Goal: Task Accomplishment & Management: Use online tool/utility

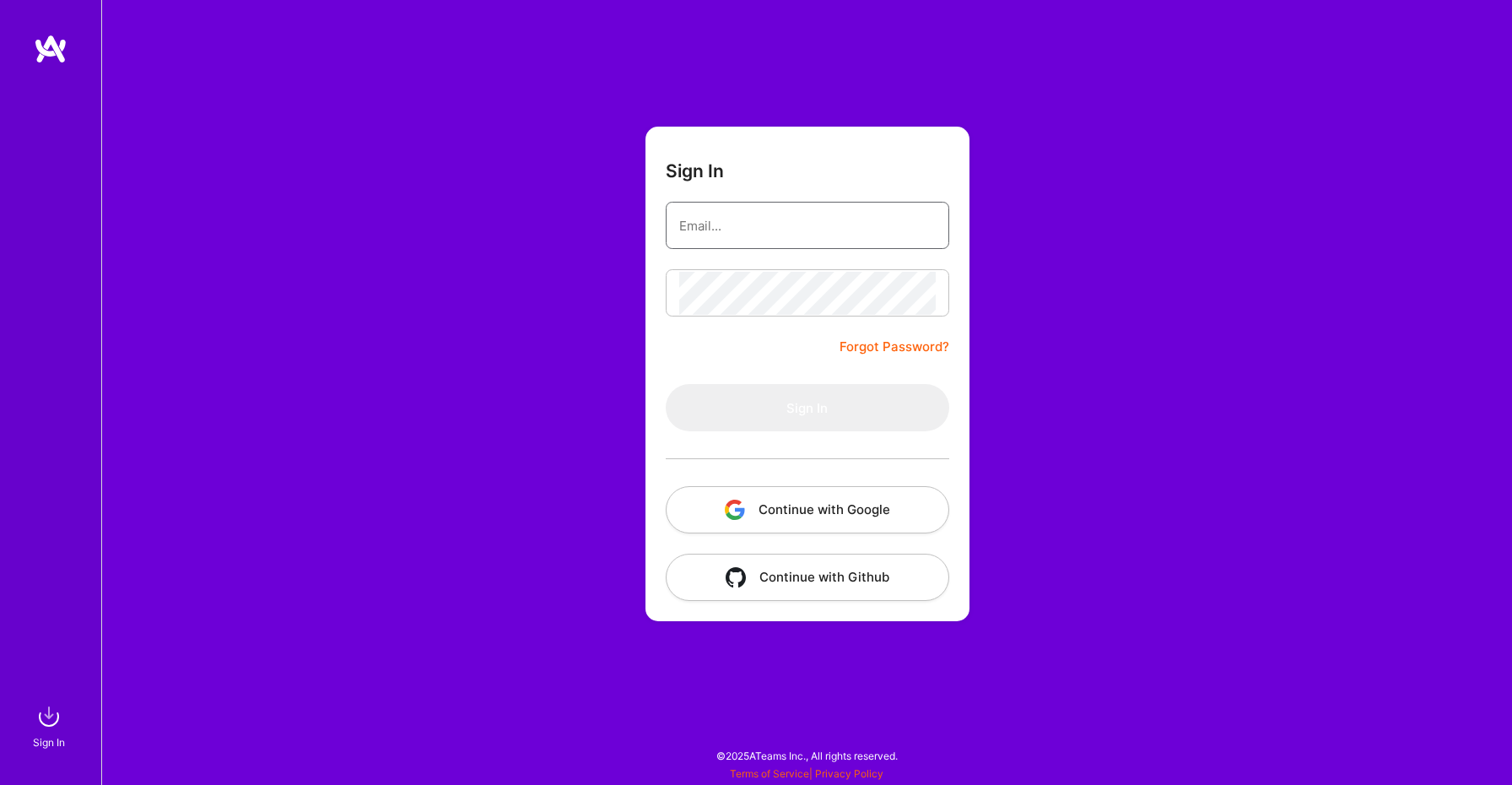
type input "[PERSON_NAME][EMAIL_ADDRESS][DOMAIN_NAME]"
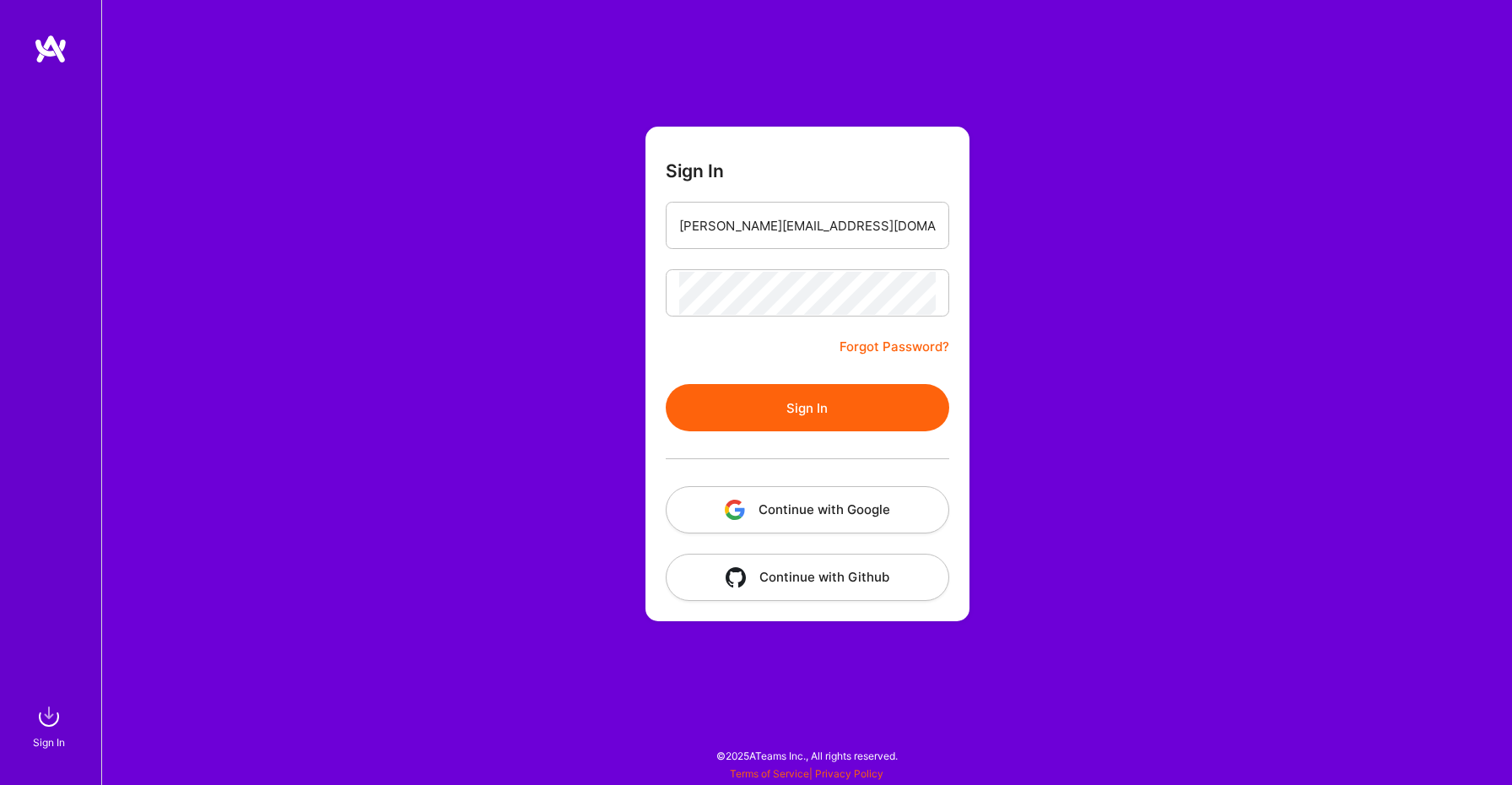
click at [767, 414] on button "Sign In" at bounding box center [807, 408] width 284 height 47
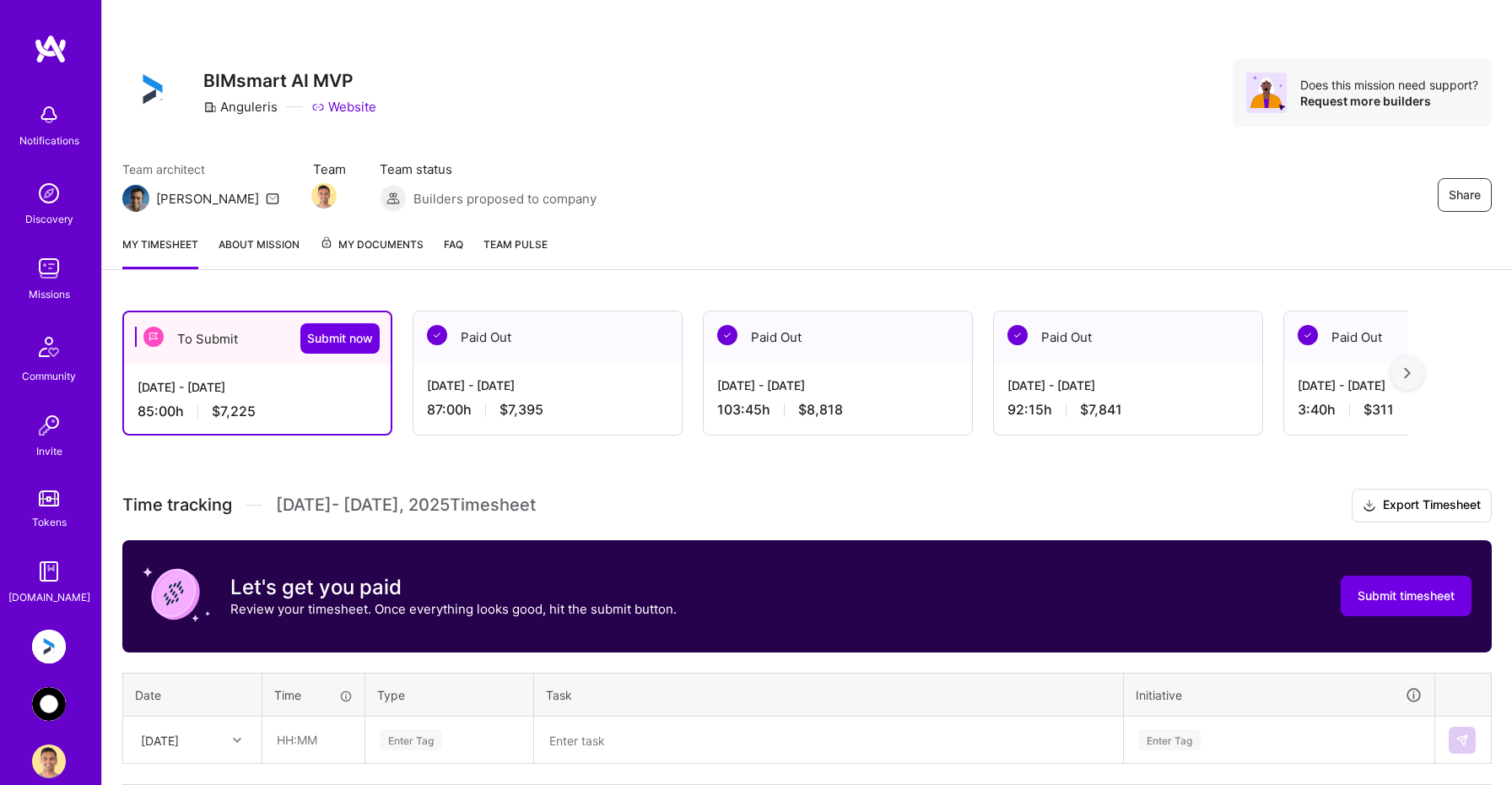
click at [793, 161] on div "Team architect Luis Team Team status Builders proposed to company Share" at bounding box center [806, 186] width 1369 height 52
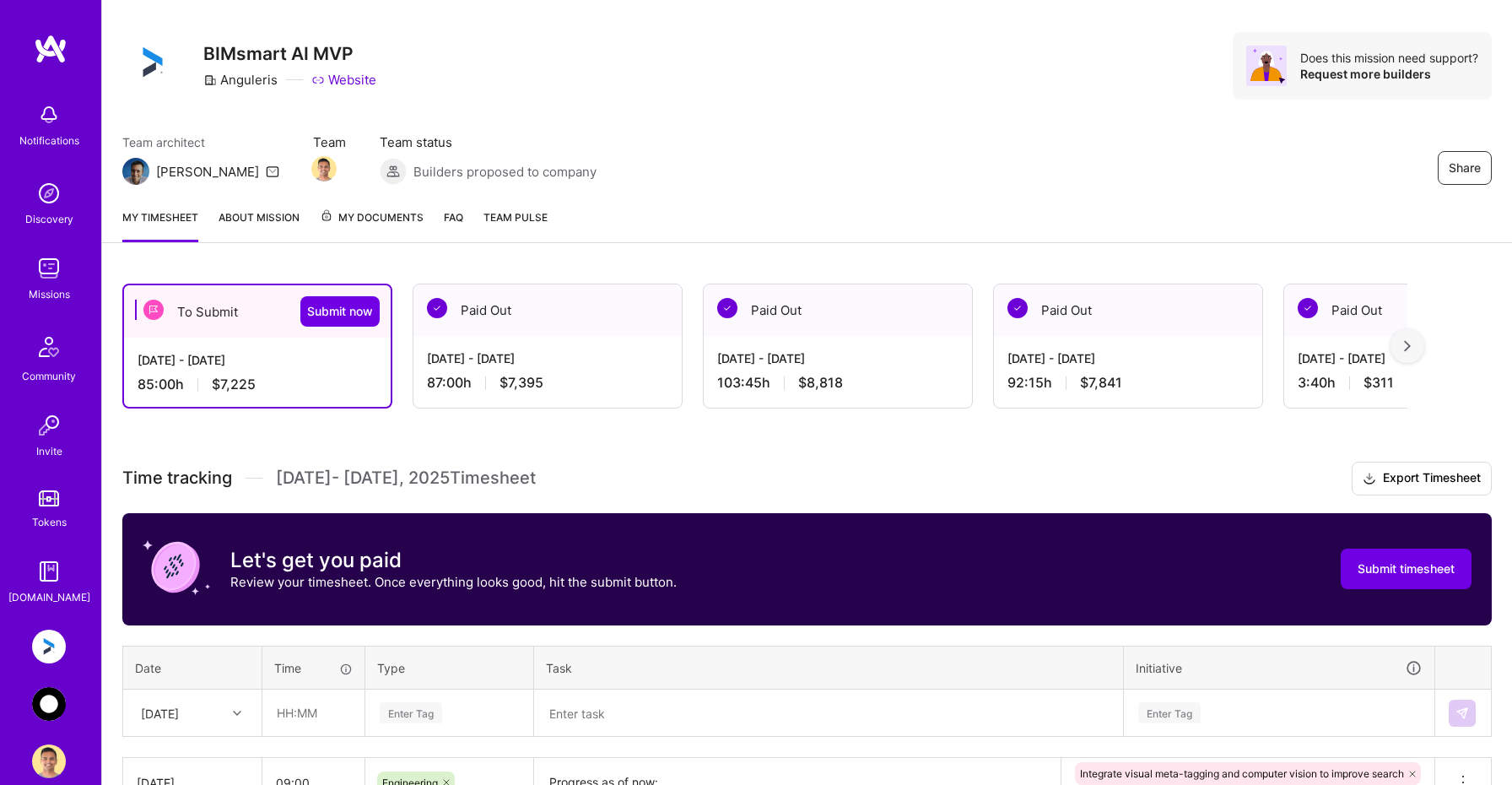
scroll to position [38, 0]
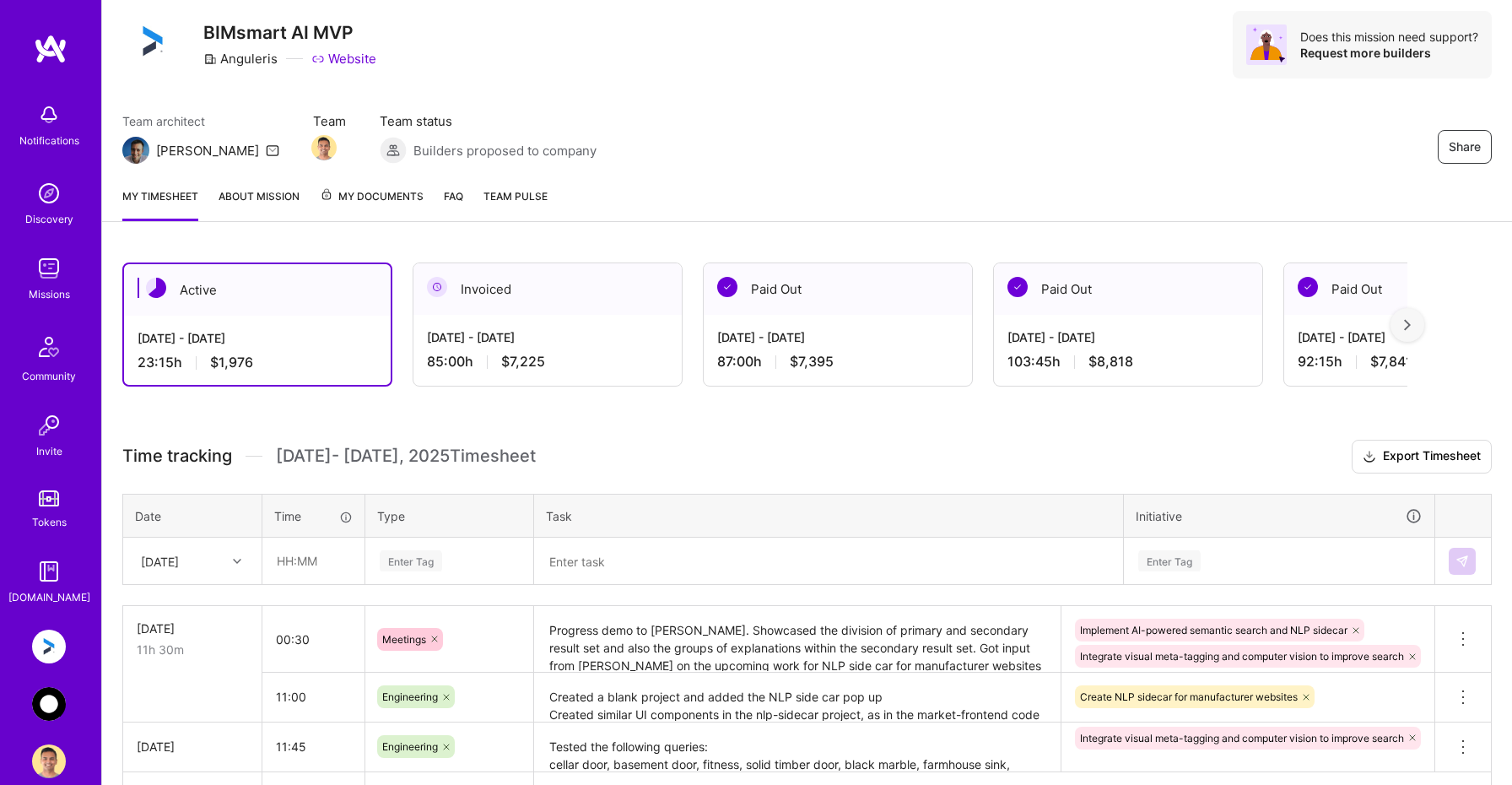
scroll to position [163, 0]
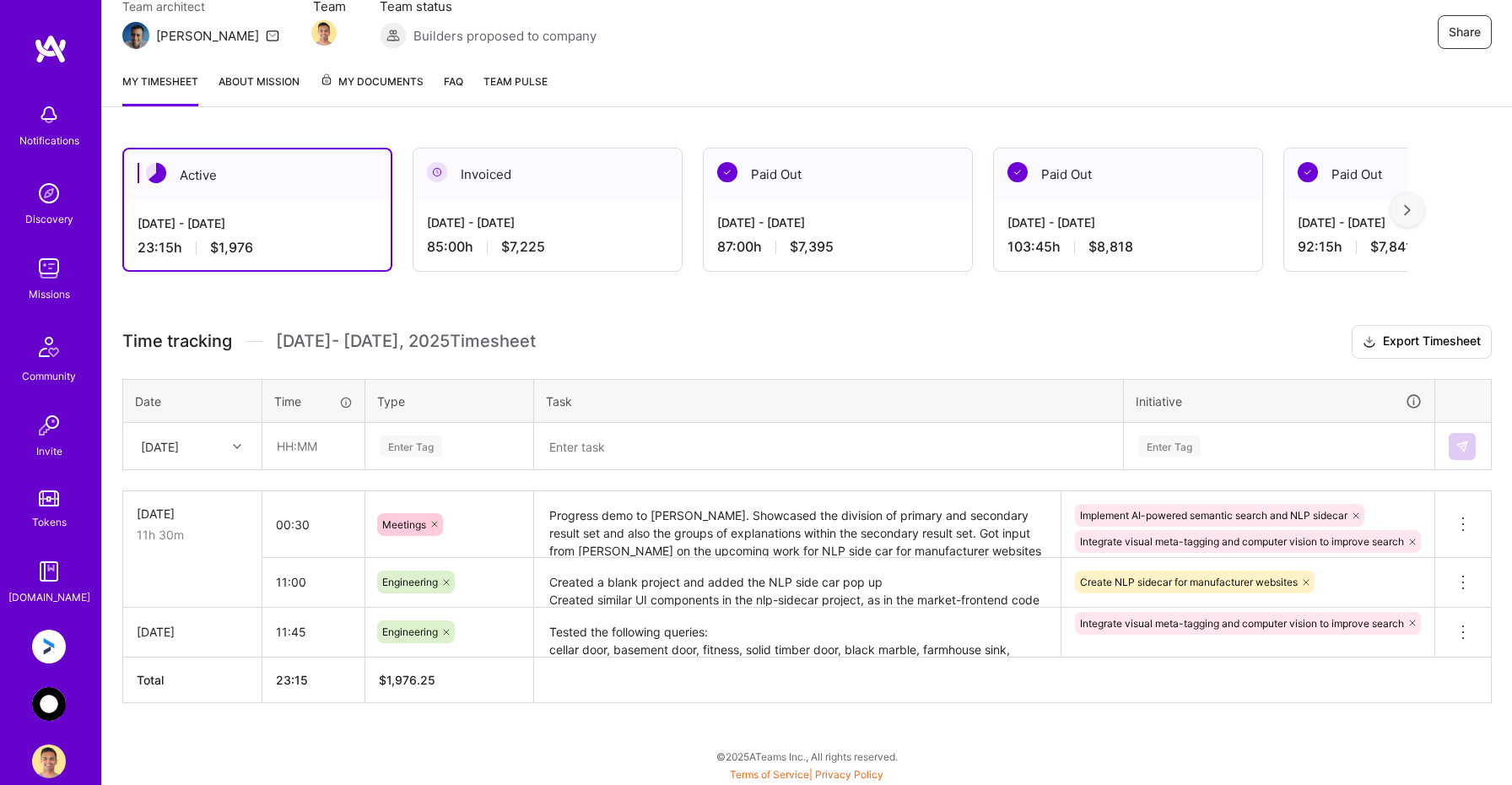
click at [213, 443] on div "[DATE]" at bounding box center [178, 446] width 93 height 28
click at [188, 589] on div "[DATE]" at bounding box center [192, 587] width 137 height 31
click at [334, 440] on input "text" at bounding box center [313, 445] width 101 height 44
type input "10:00"
click at [444, 437] on div "Enter Tag" at bounding box center [448, 446] width 142 height 21
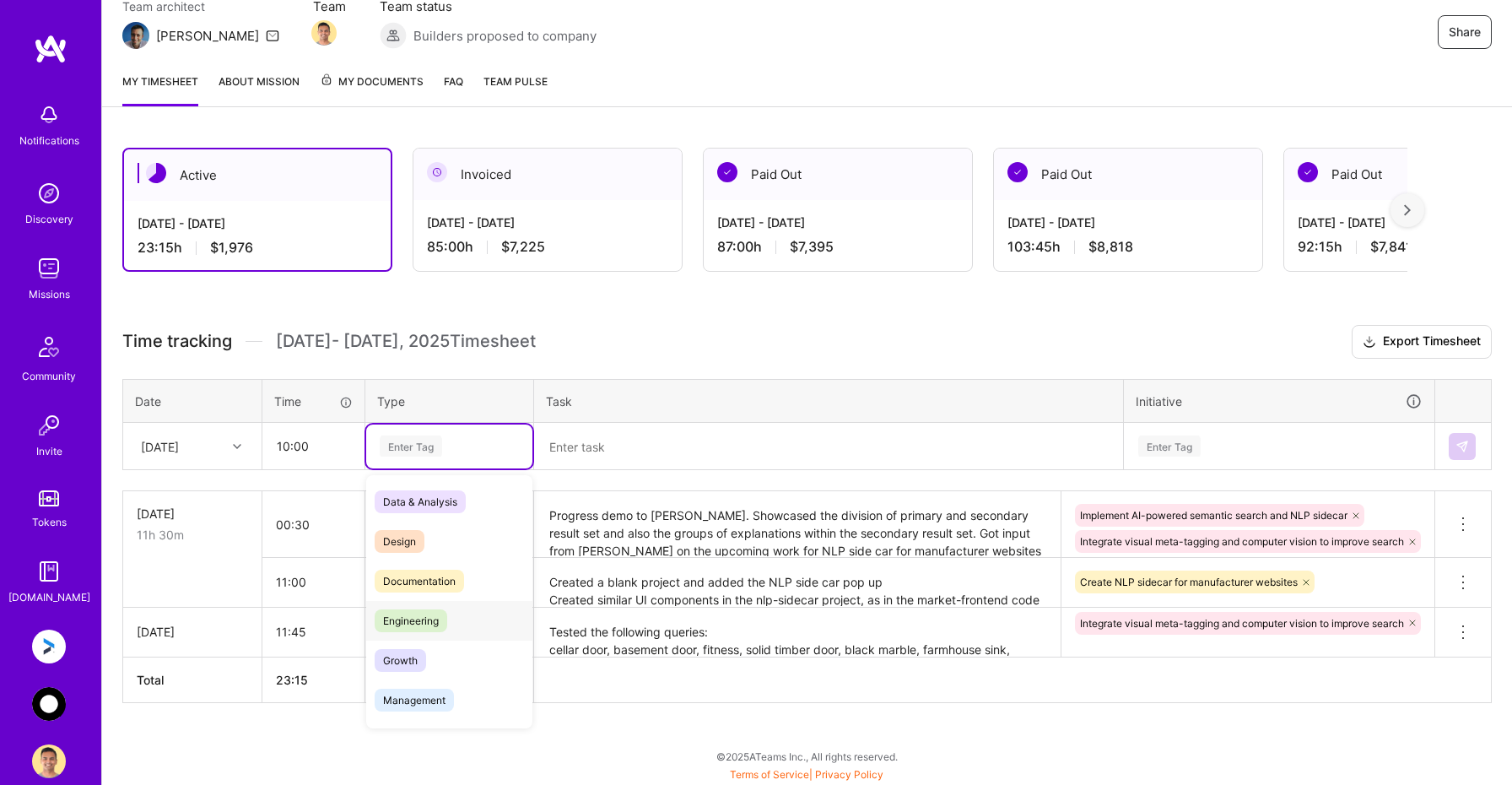
click at [412, 629] on span "Engineering" at bounding box center [410, 620] width 72 height 23
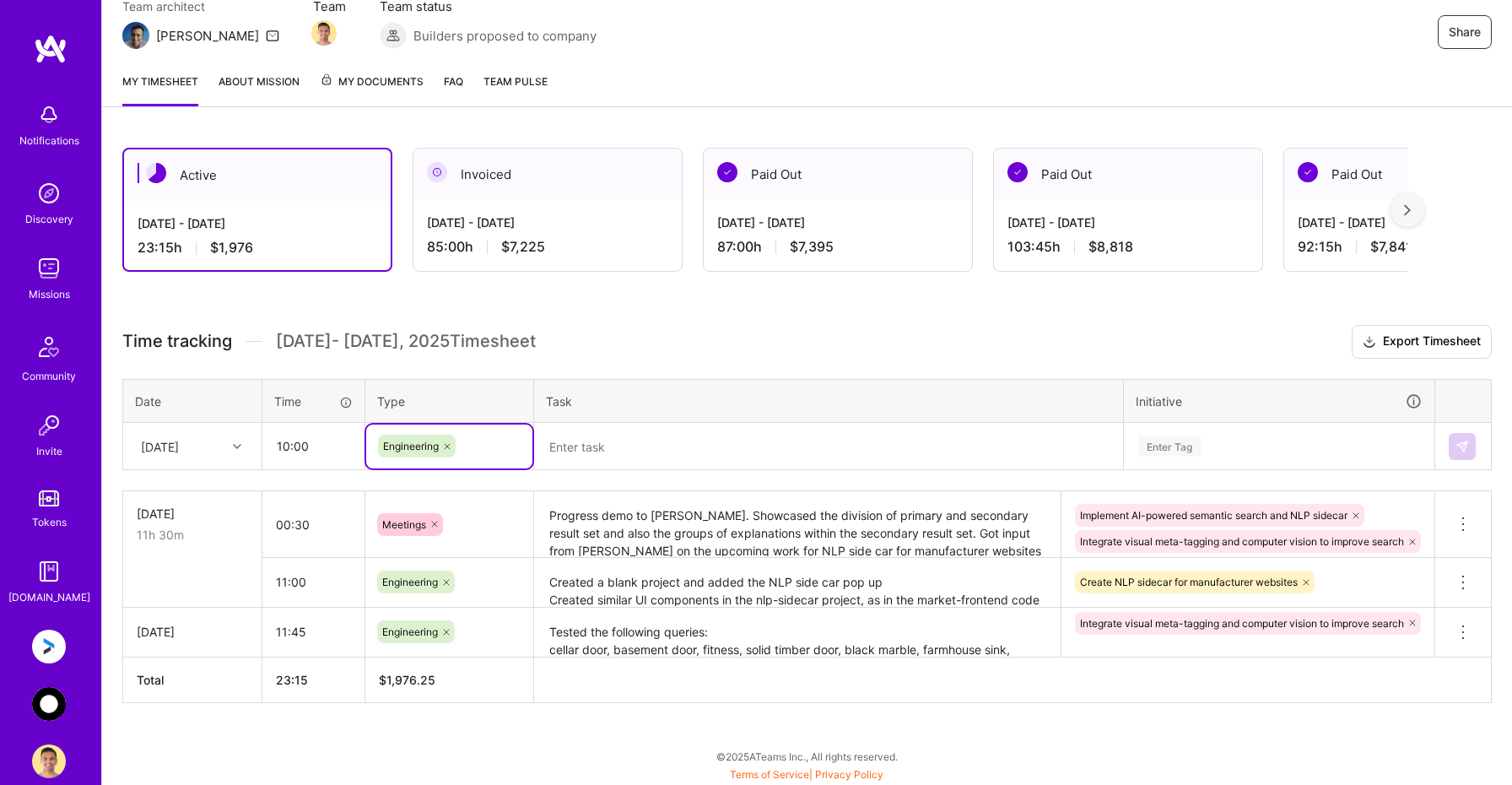
click at [788, 543] on textarea "Progress demo to [PERSON_NAME]. Showcased the division of primary and secondary…" at bounding box center [796, 525] width 523 height 63
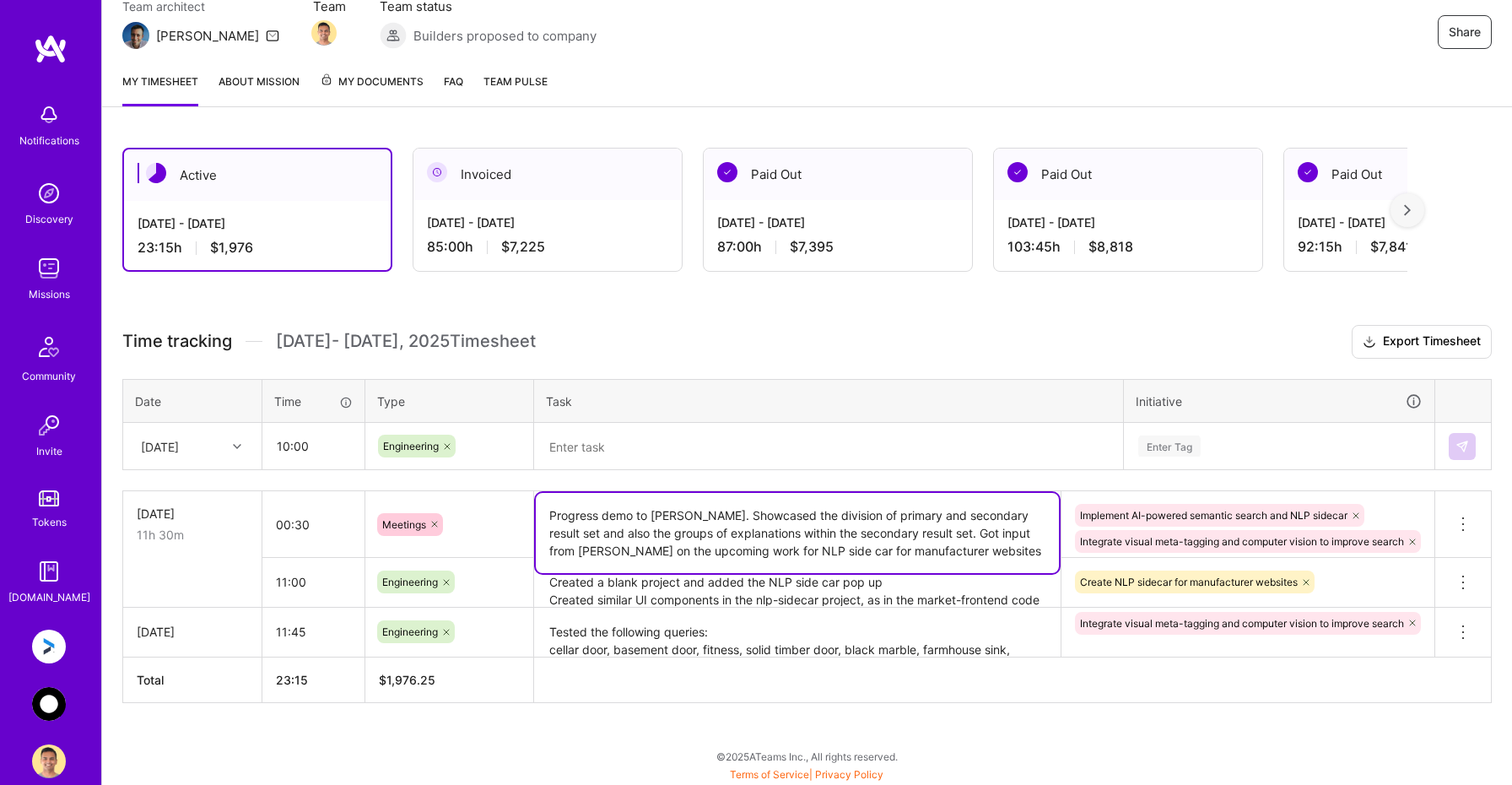
click at [682, 443] on textarea at bounding box center [828, 446] width 585 height 44
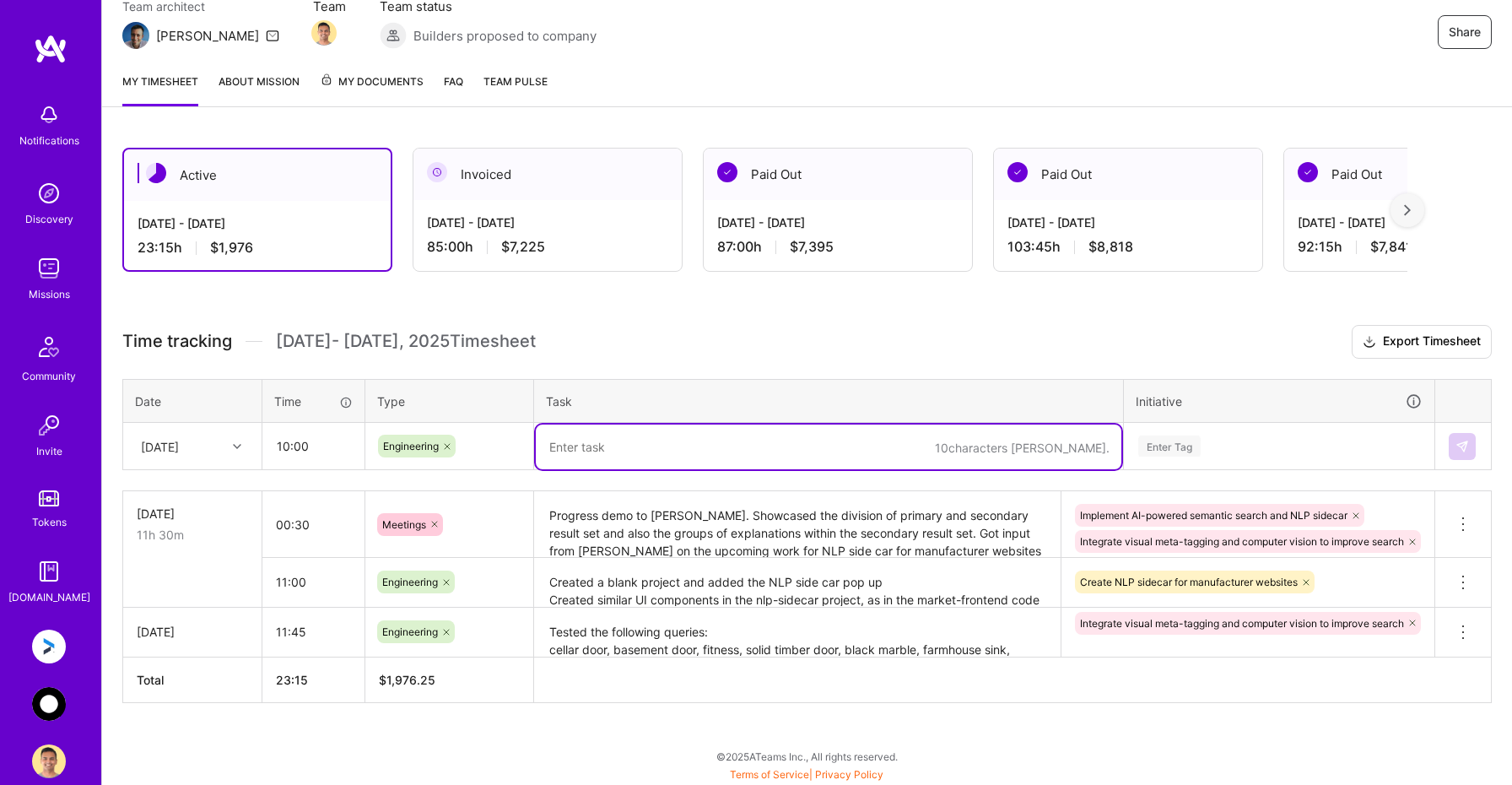
paste textarea "I have tested the search result for the remaining keywords in the list of test …"
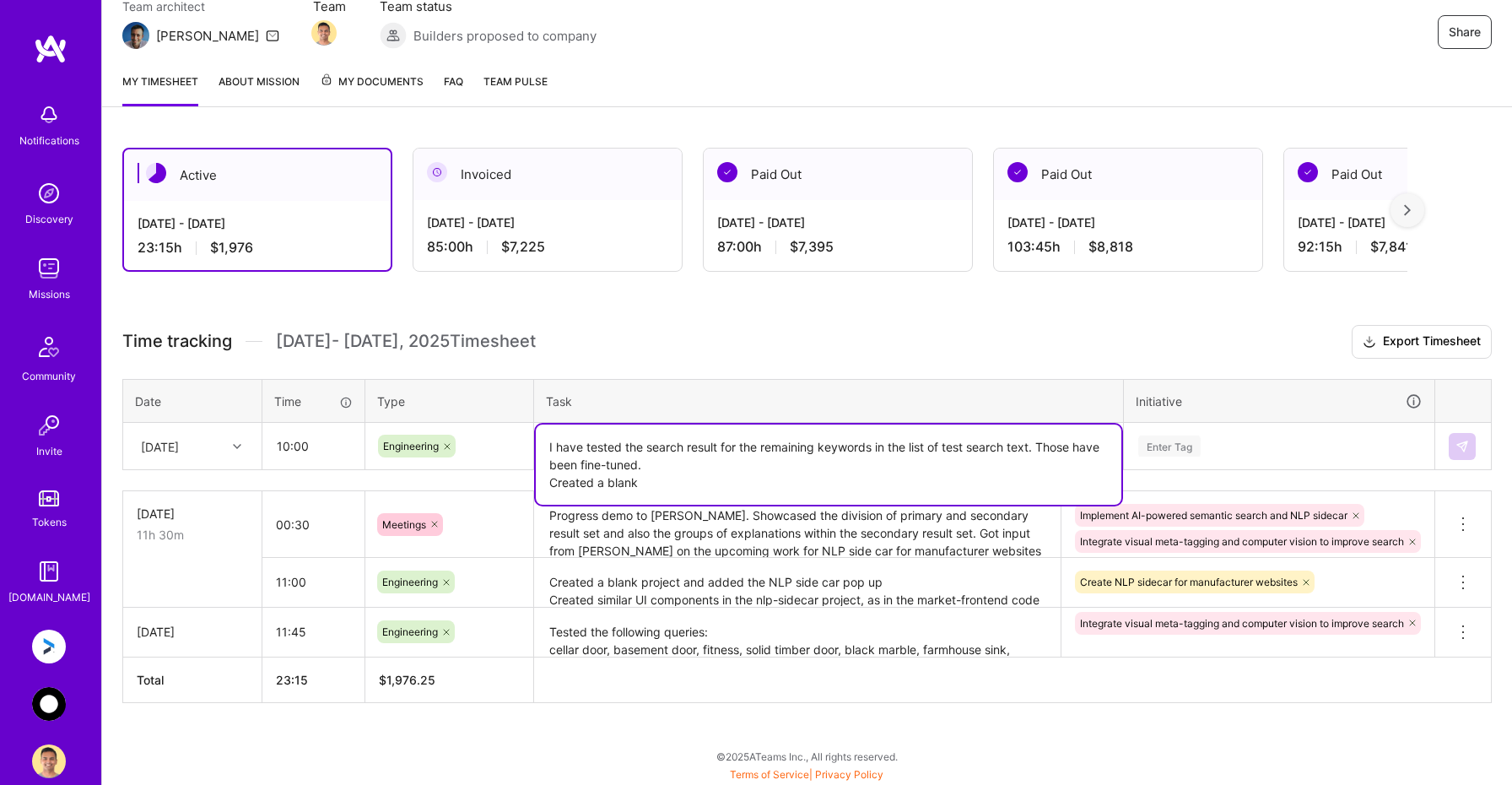
click at [965, 537] on textarea "Progress demo to [PERSON_NAME]. Showcased the division of primary and secondary…" at bounding box center [796, 525] width 523 height 64
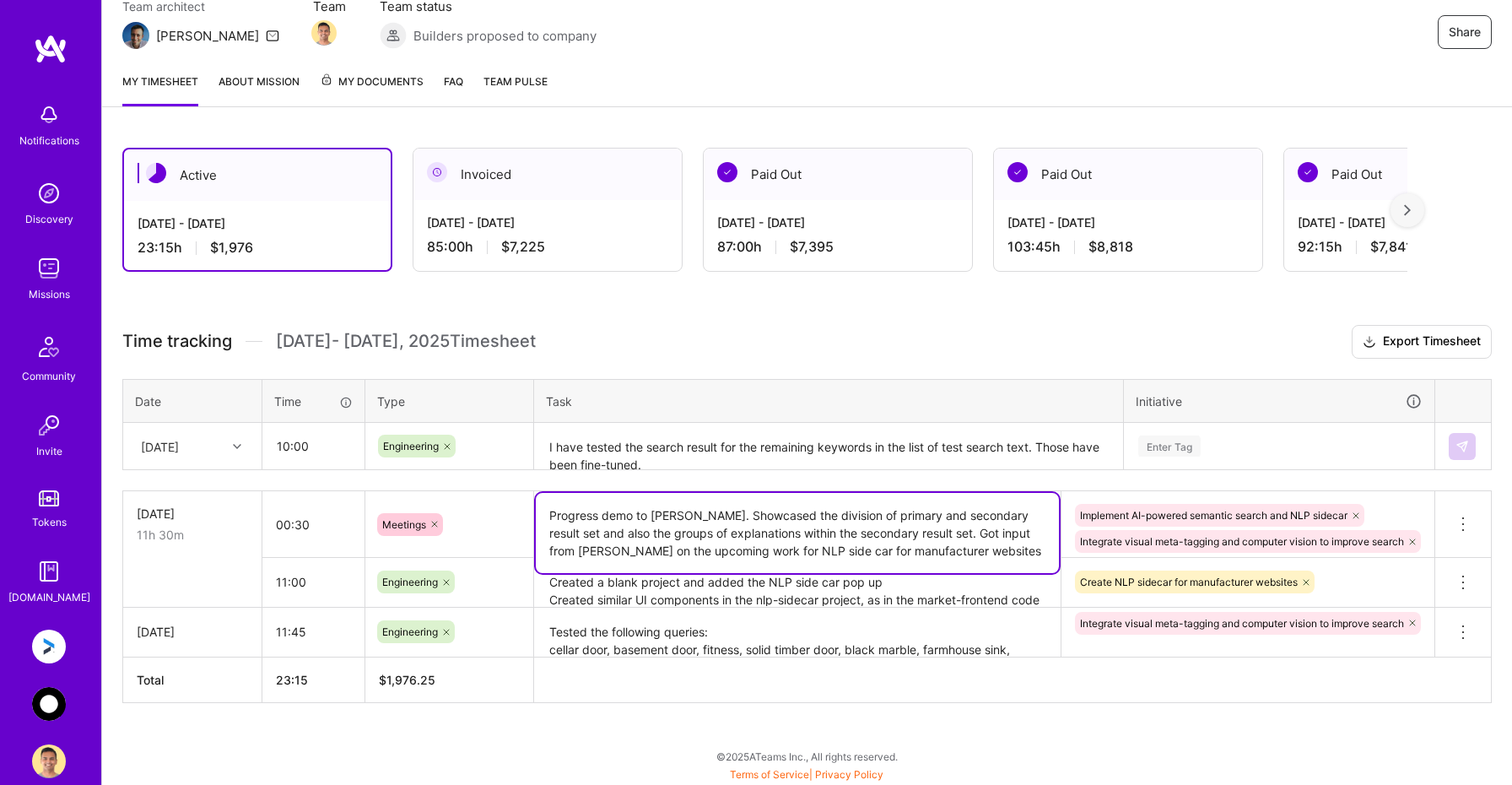
click at [820, 449] on textarea "I have tested the search result for the remaining keywords in the list of test …" at bounding box center [828, 446] width 585 height 44
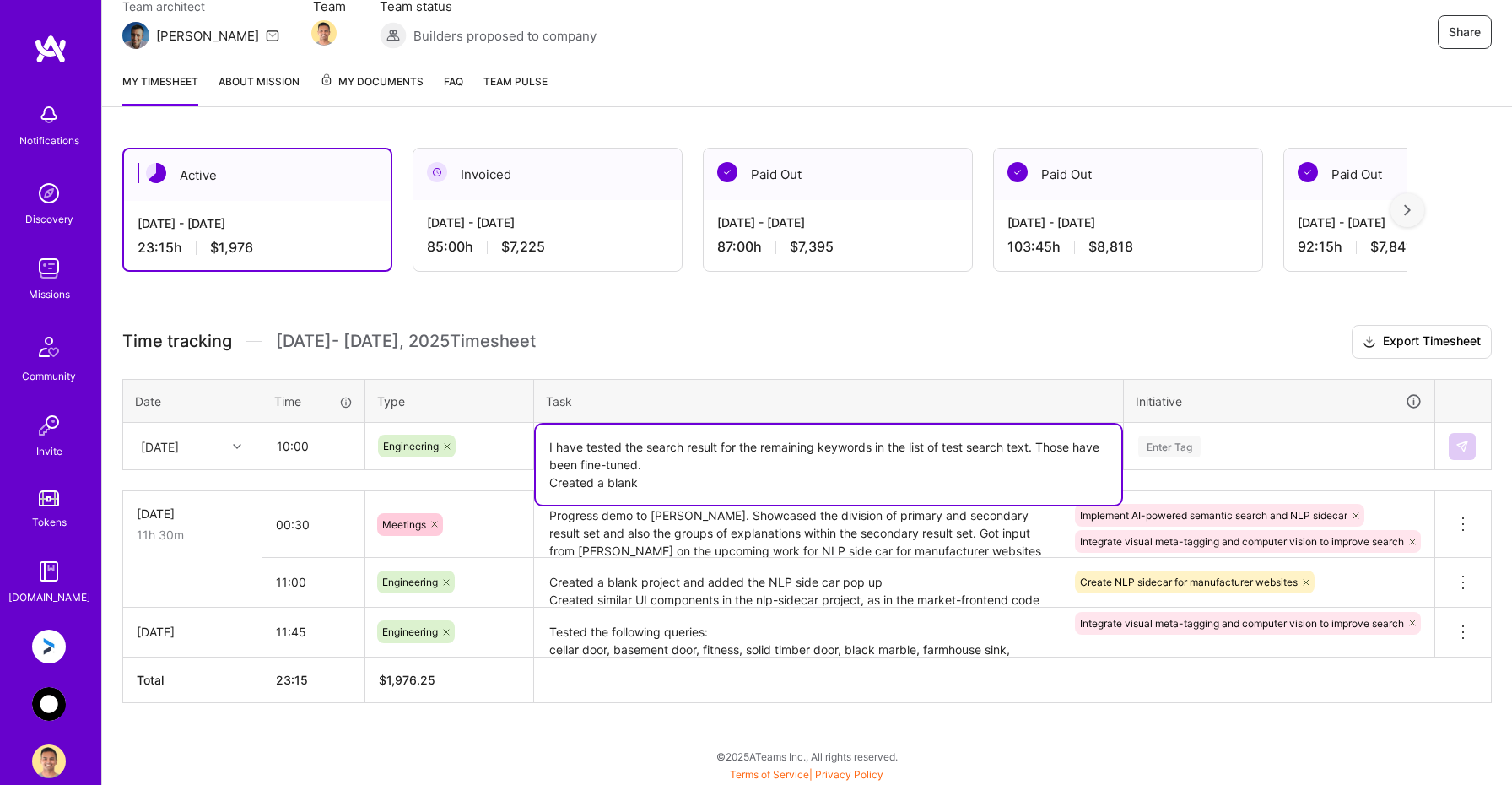
click at [766, 477] on textarea "I have tested the search result for the remaining keywords in the list of test …" at bounding box center [828, 464] width 585 height 80
click at [916, 593] on textarea "Created a blank project and added the NLP side car pop up Created similar UI co…" at bounding box center [796, 582] width 523 height 46
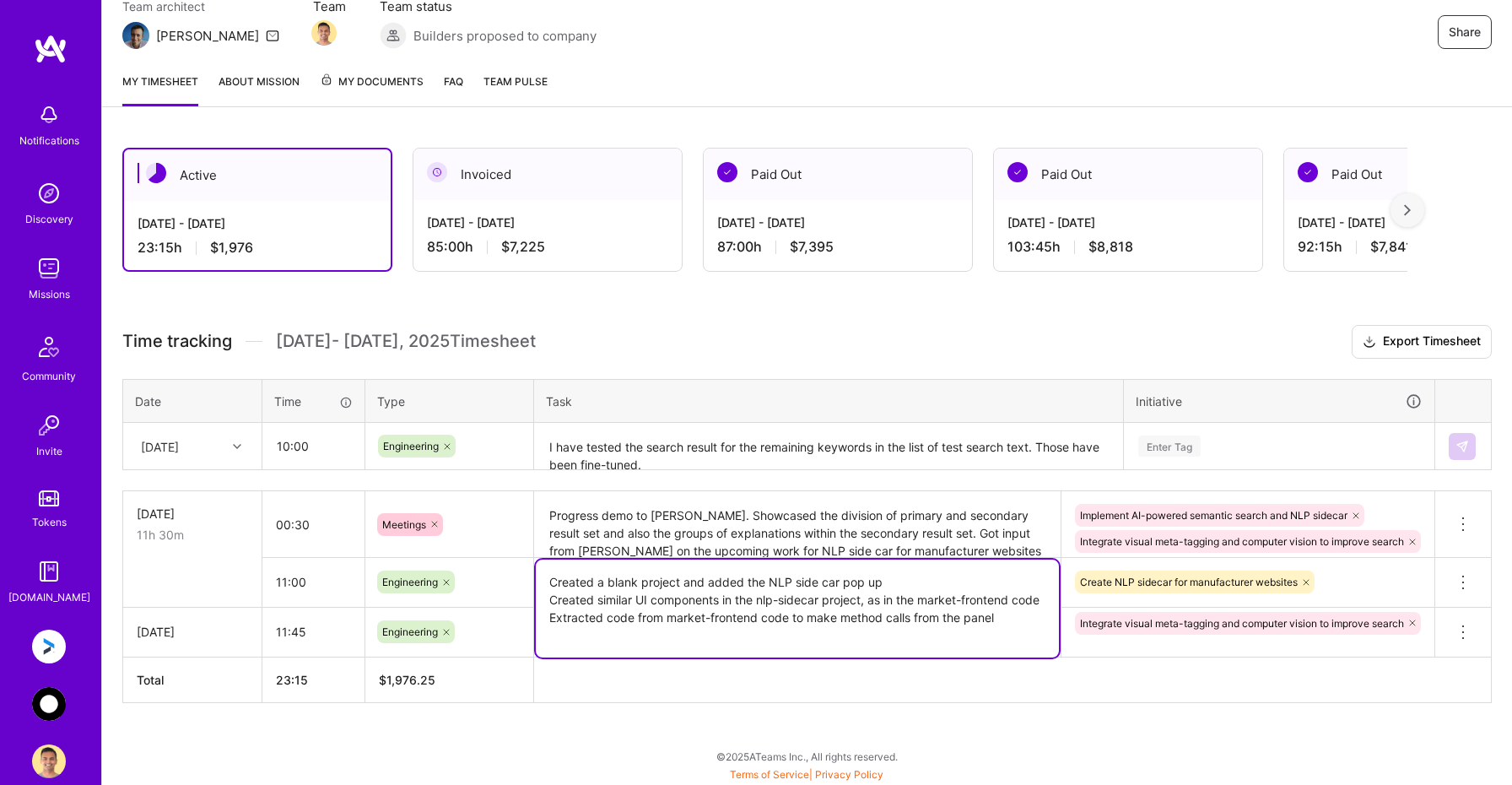
click at [729, 448] on textarea "I have tested the search result for the remaining keywords in the list of test …" at bounding box center [828, 446] width 585 height 44
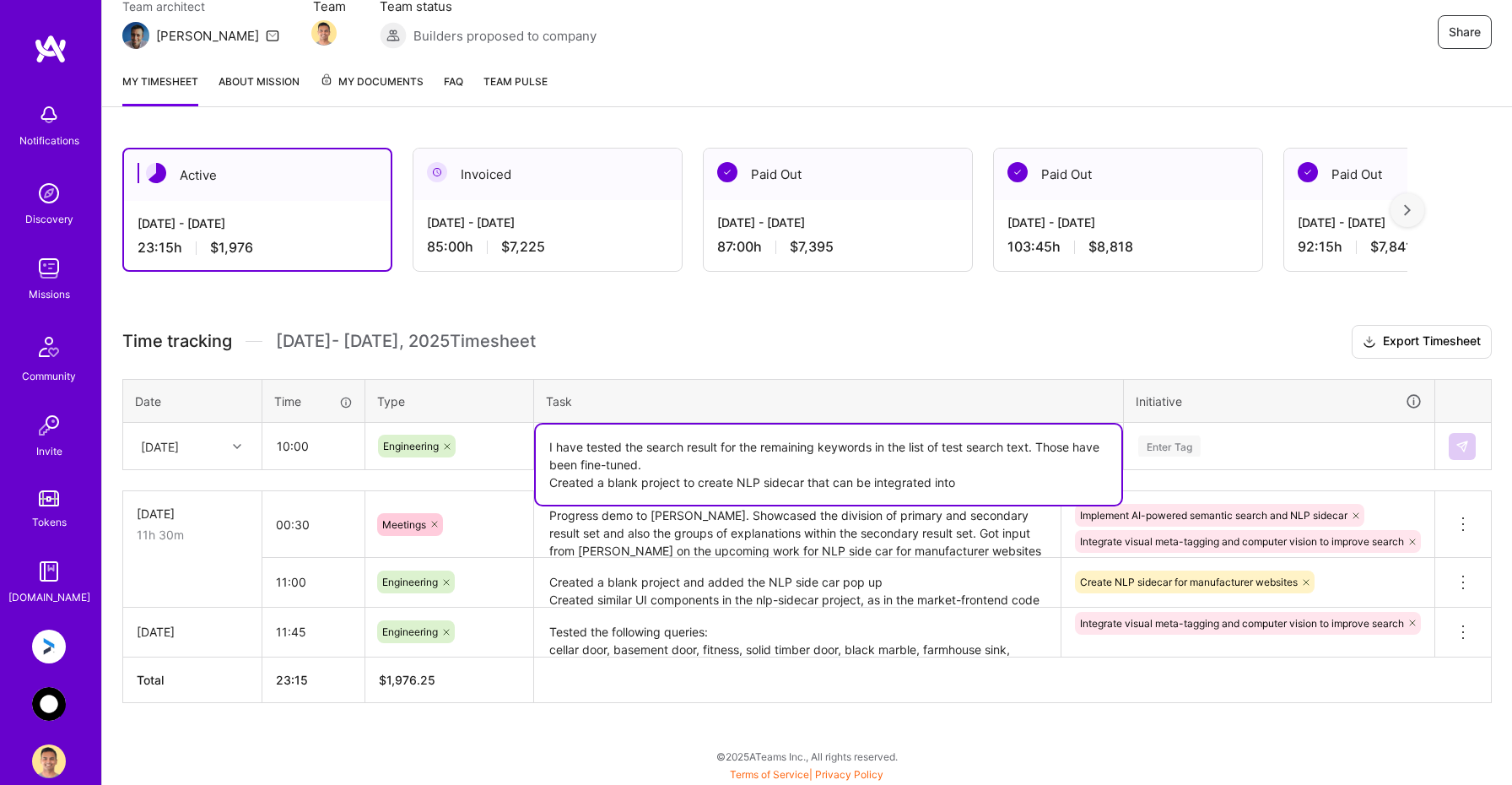
click at [974, 487] on textarea "I have tested the search result for the remaining keywords in the list of test …" at bounding box center [828, 464] width 585 height 80
click at [586, 487] on textarea "I have tested the search result for the remaining keywords in the list of test …" at bounding box center [828, 464] width 585 height 80
click at [935, 480] on textarea "I have tested the search result for the remaining keywords in the list of test …" at bounding box center [828, 464] width 585 height 80
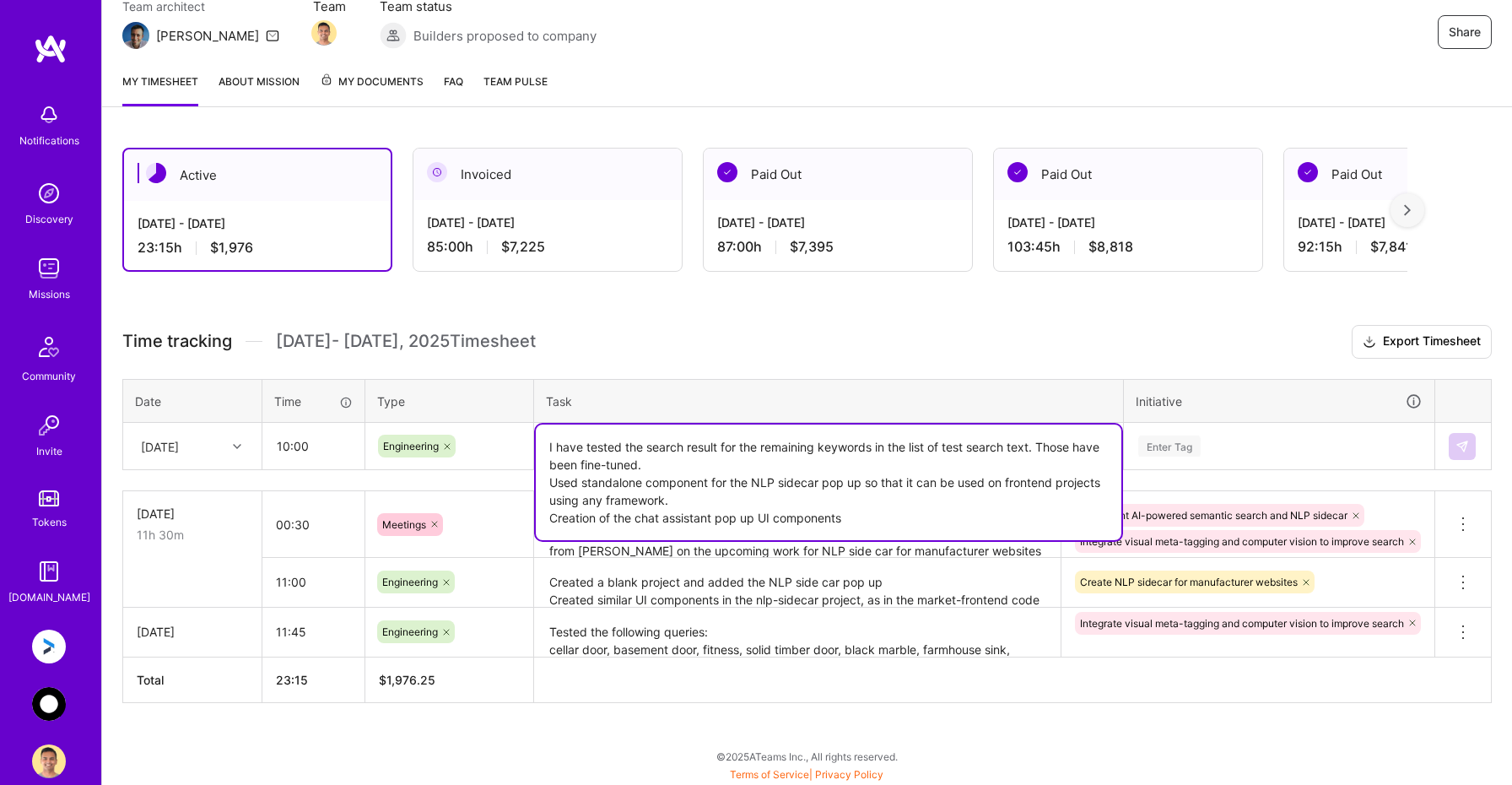
type textarea "I have tested the search result for the remaining keywords in the list of test …"
click at [1234, 439] on div "Enter Tag" at bounding box center [1278, 446] width 285 height 21
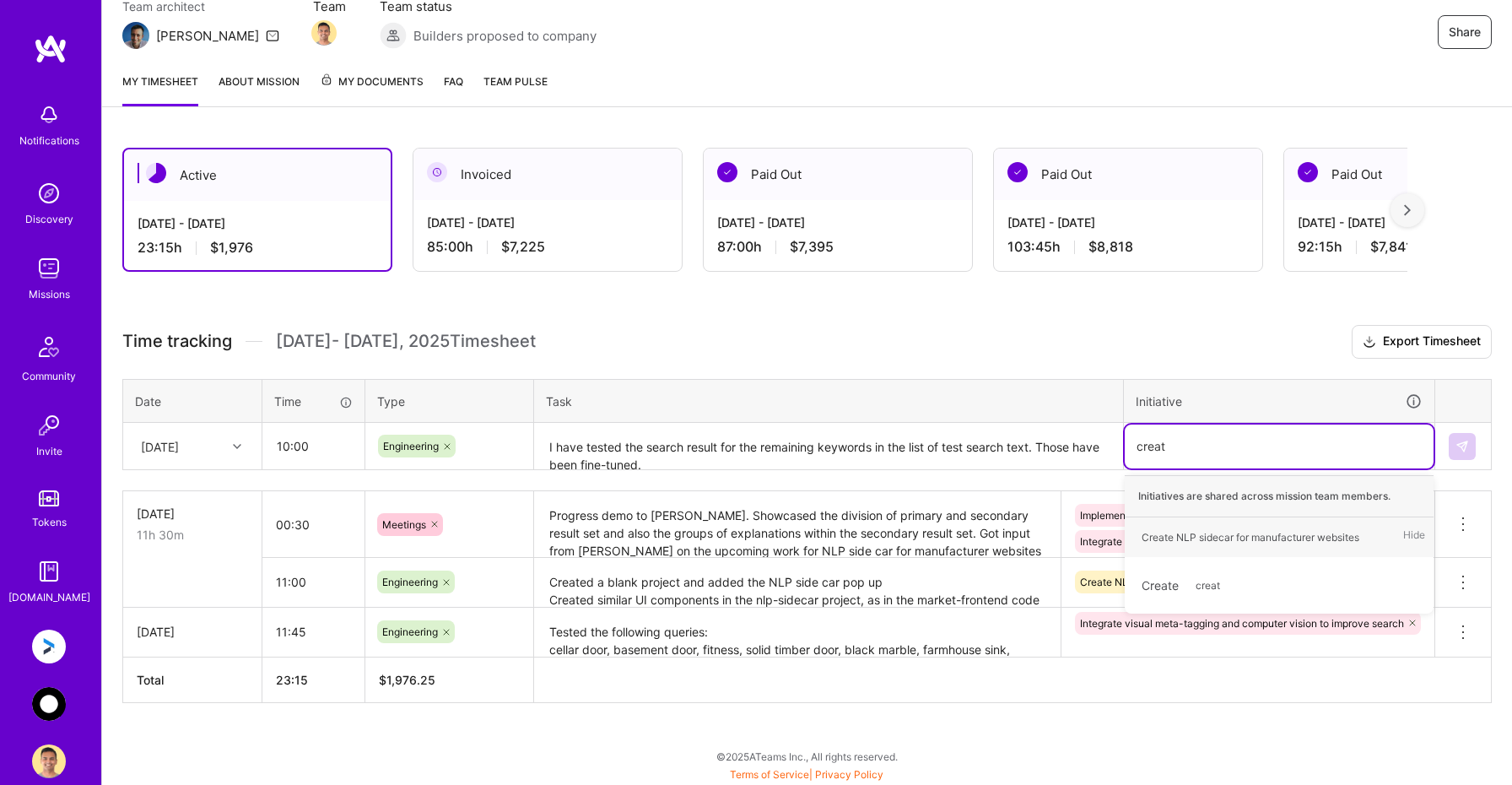
type input "create"
click at [1218, 547] on span "Create NLP sidecar for manufacturer websites" at bounding box center [1250, 537] width 235 height 23
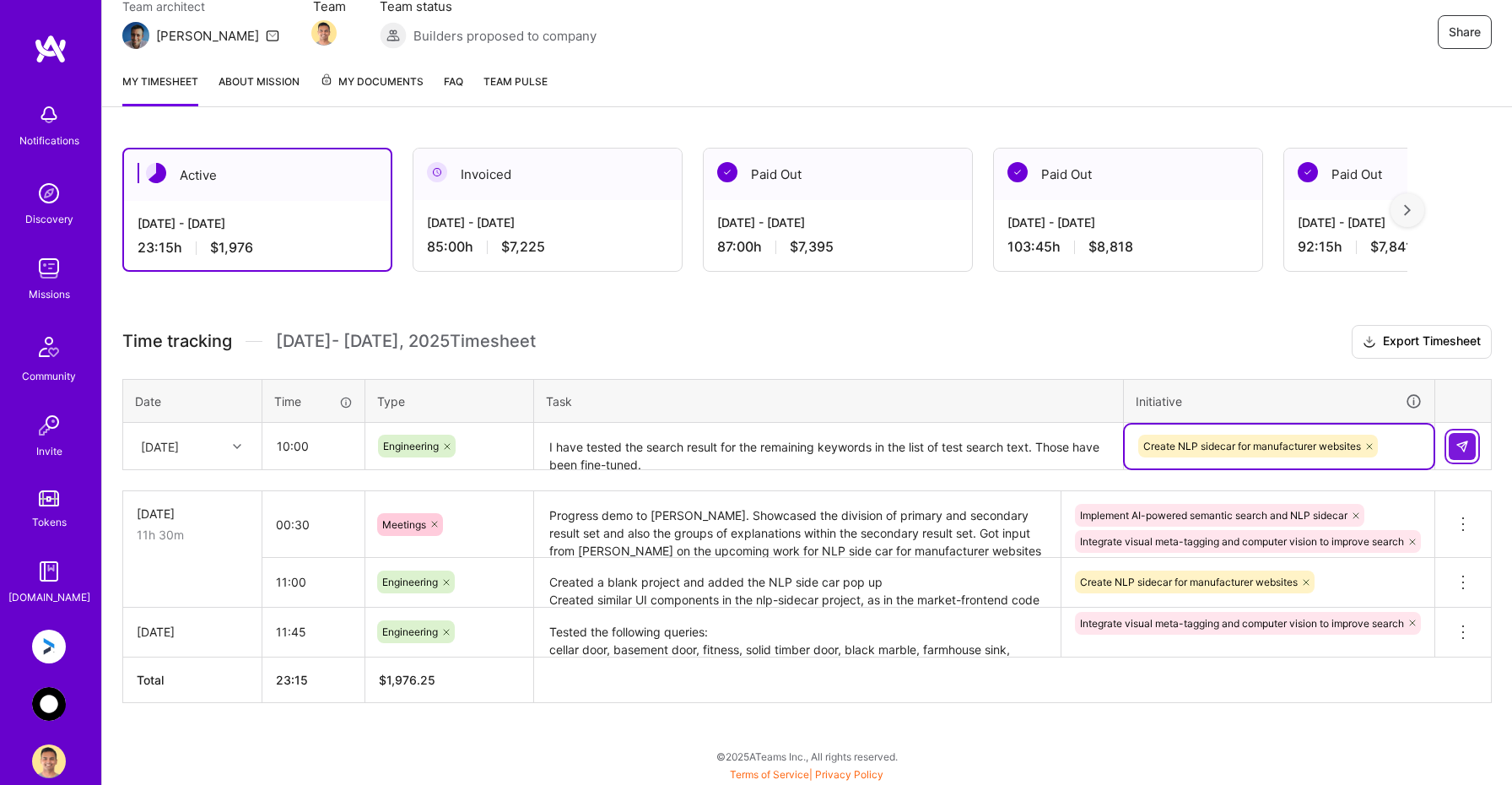
click at [1465, 446] on img at bounding box center [1461, 446] width 14 height 14
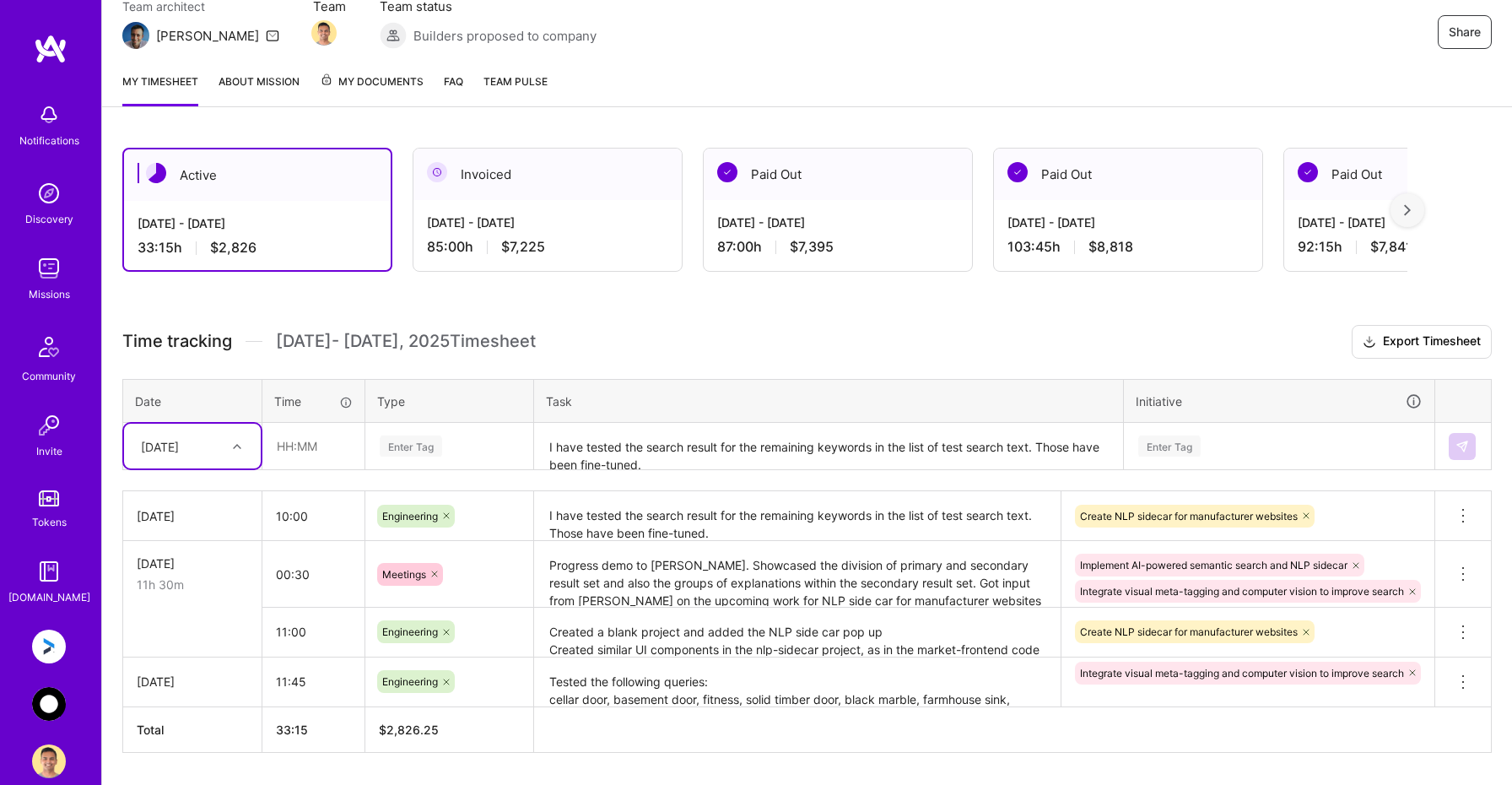
click at [178, 449] on div "[DATE]" at bounding box center [160, 446] width 38 height 18
click at [178, 584] on div "[DATE]" at bounding box center [192, 587] width 137 height 31
click at [301, 445] on input "text" at bounding box center [313, 445] width 101 height 44
type input "10:30"
click at [432, 434] on div "Enter Tag" at bounding box center [448, 446] width 166 height 44
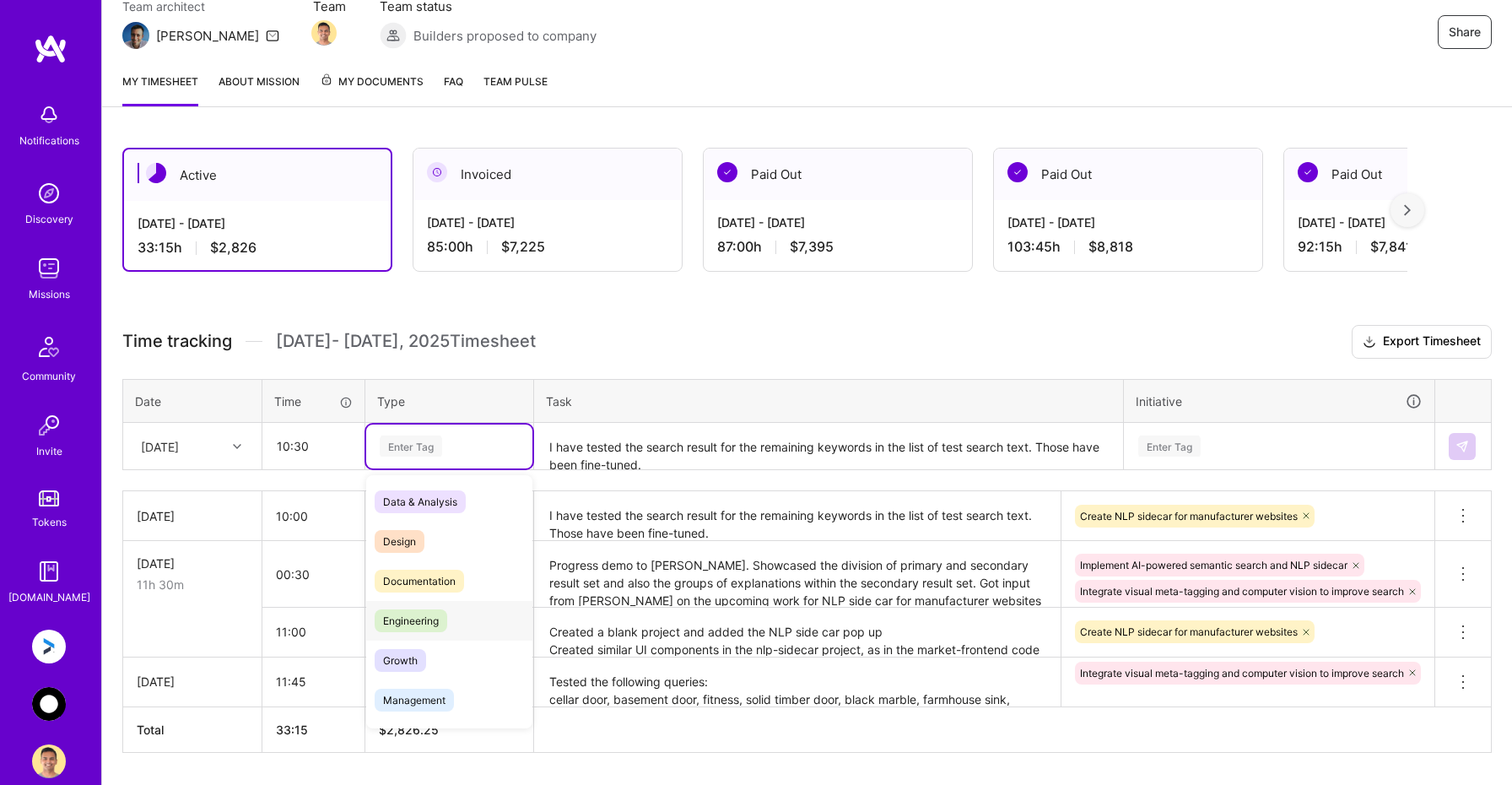
click at [423, 623] on span "Engineering" at bounding box center [410, 620] width 72 height 23
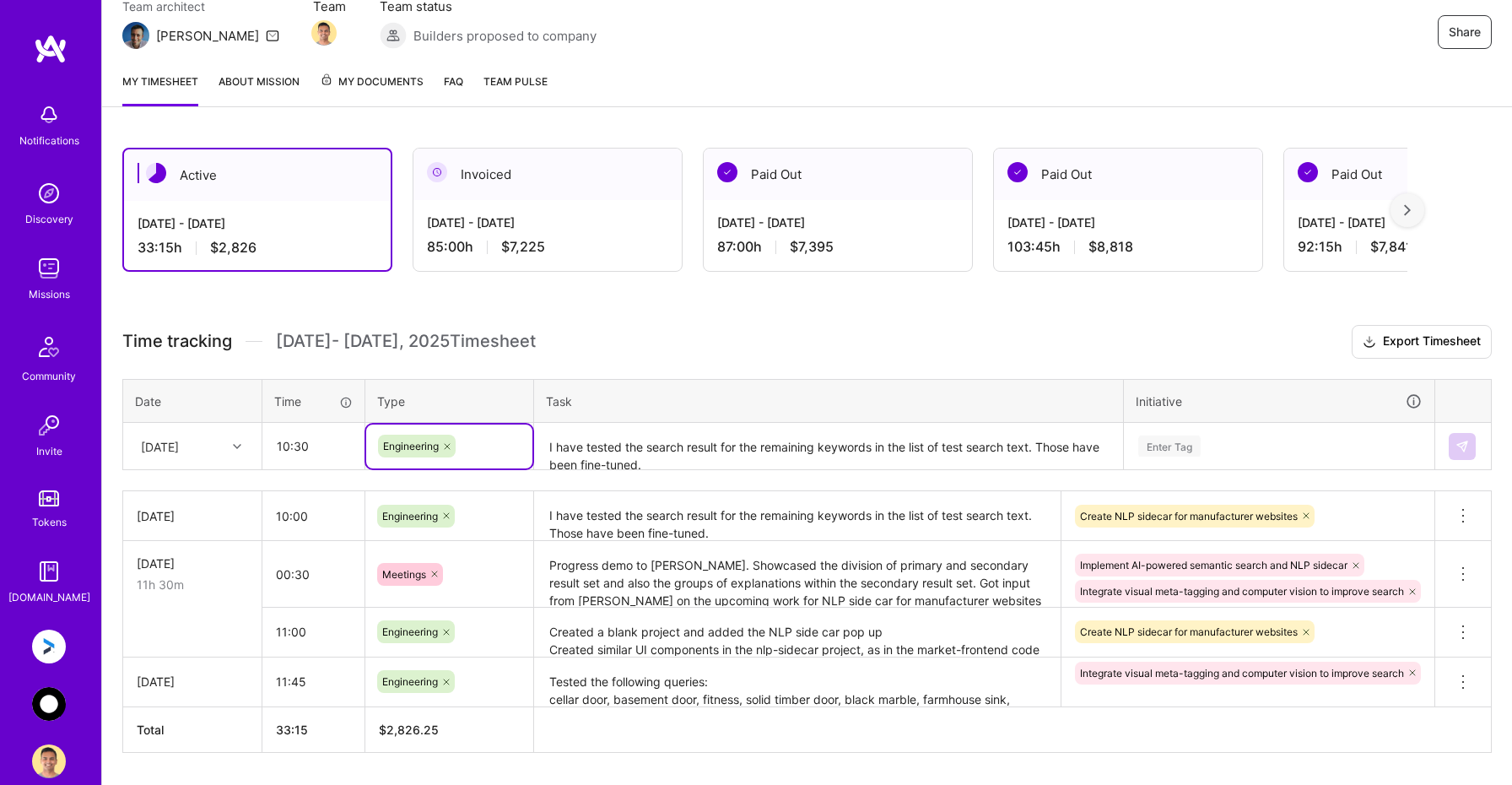
click at [609, 451] on textarea "I have tested the search result for the remaining keywords in the list of test …" at bounding box center [828, 446] width 585 height 44
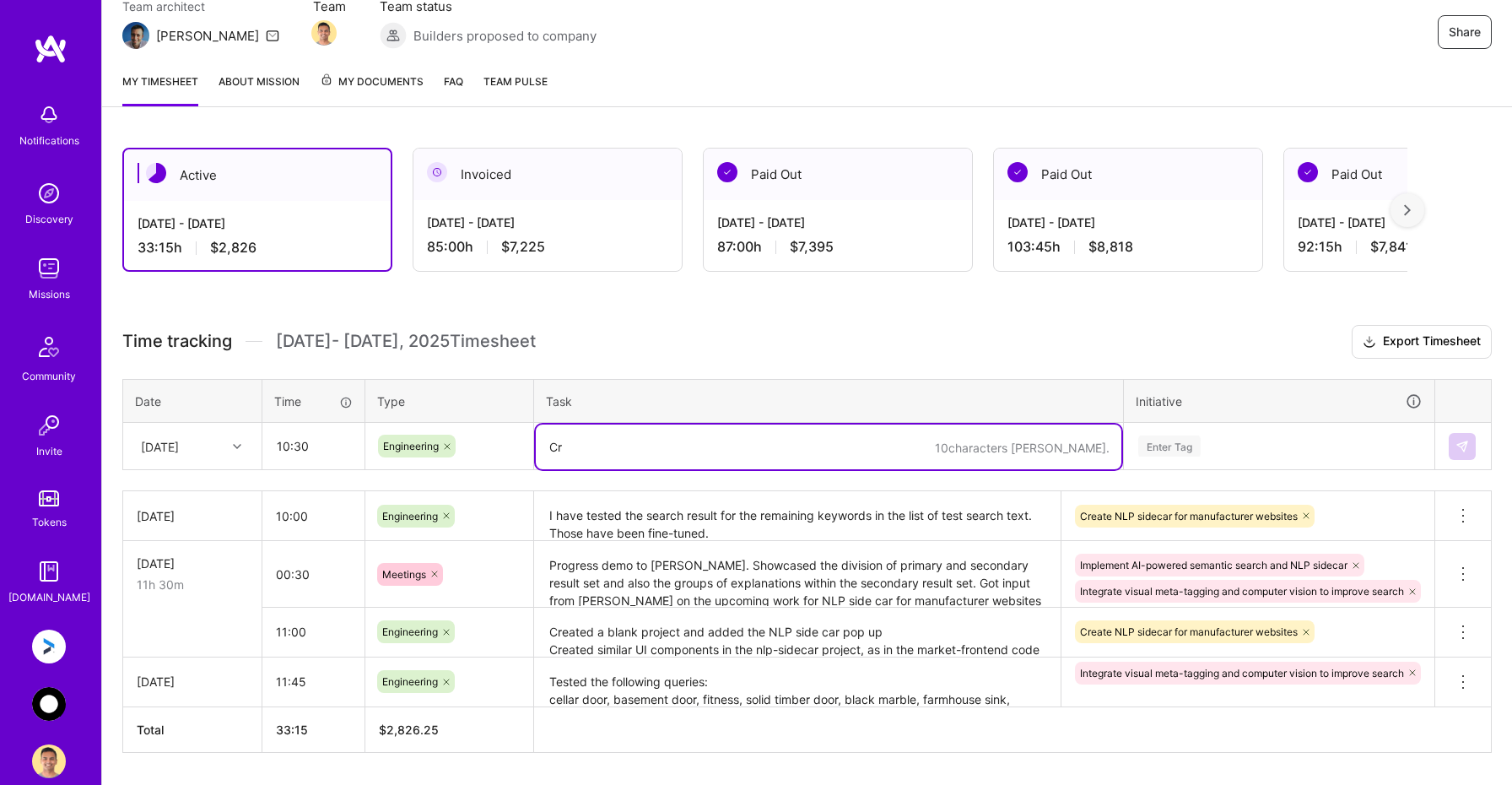
type textarea "C"
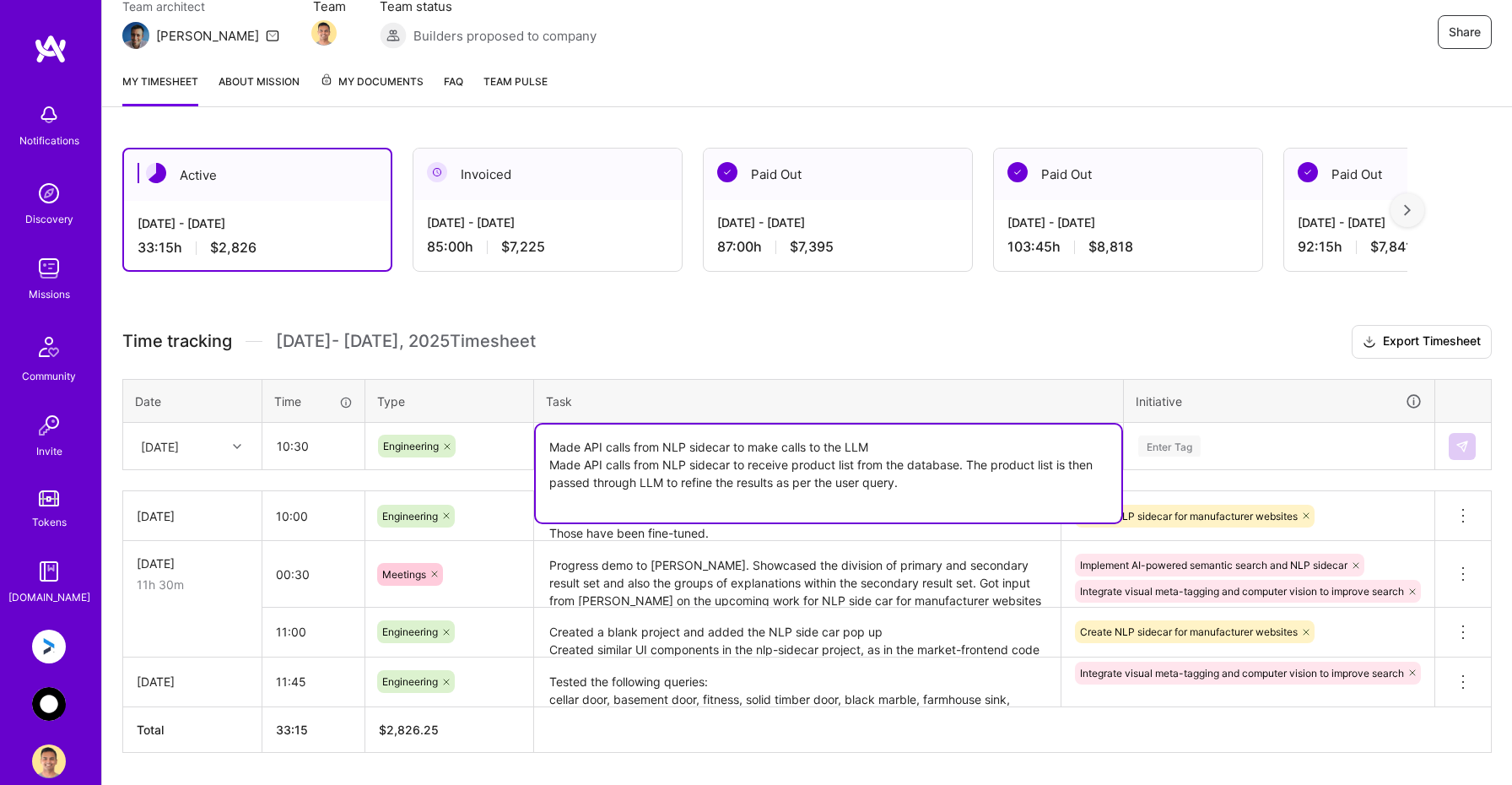
paste textarea "Restrict product results from the given manufacturer only."
type textarea "Made API calls from NLP sidecar to make calls to the LLM Made API calls from NL…"
click at [1242, 444] on div "Enter Tag" at bounding box center [1278, 446] width 285 height 21
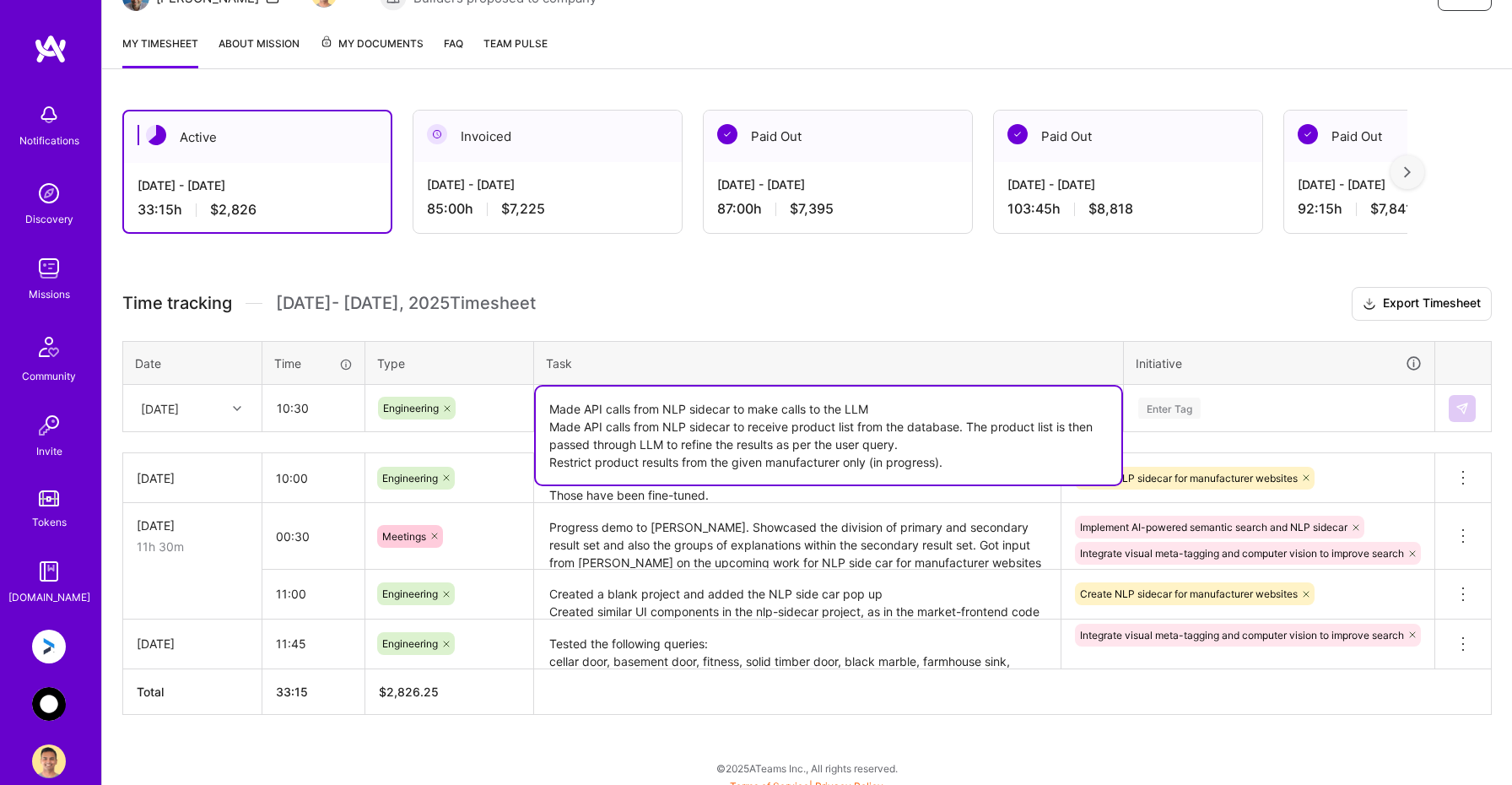
scroll to position [205, 0]
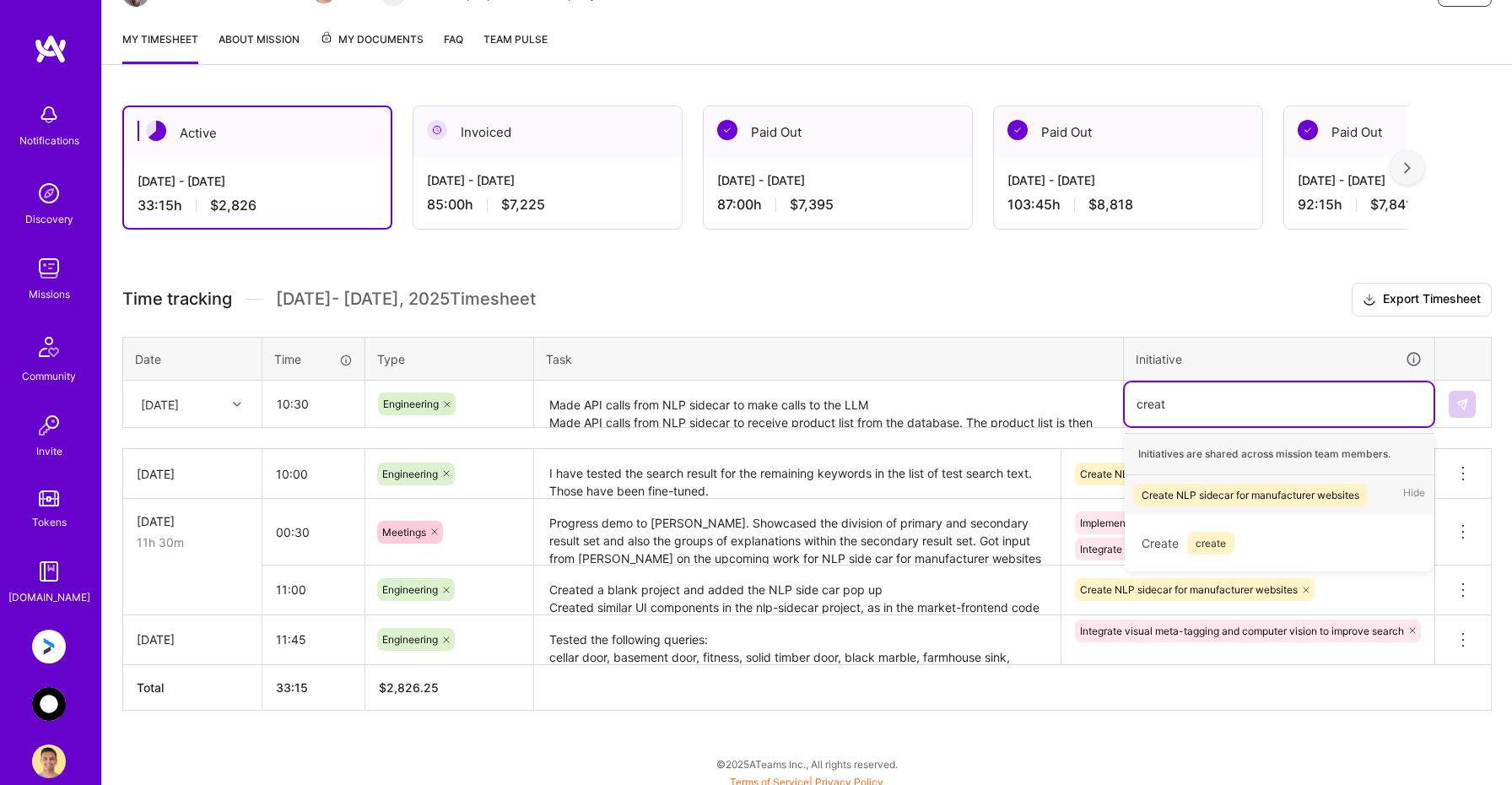
type input "create"
click at [1221, 500] on div "Create NLP sidecar for manufacturer websites" at bounding box center [1250, 495] width 217 height 18
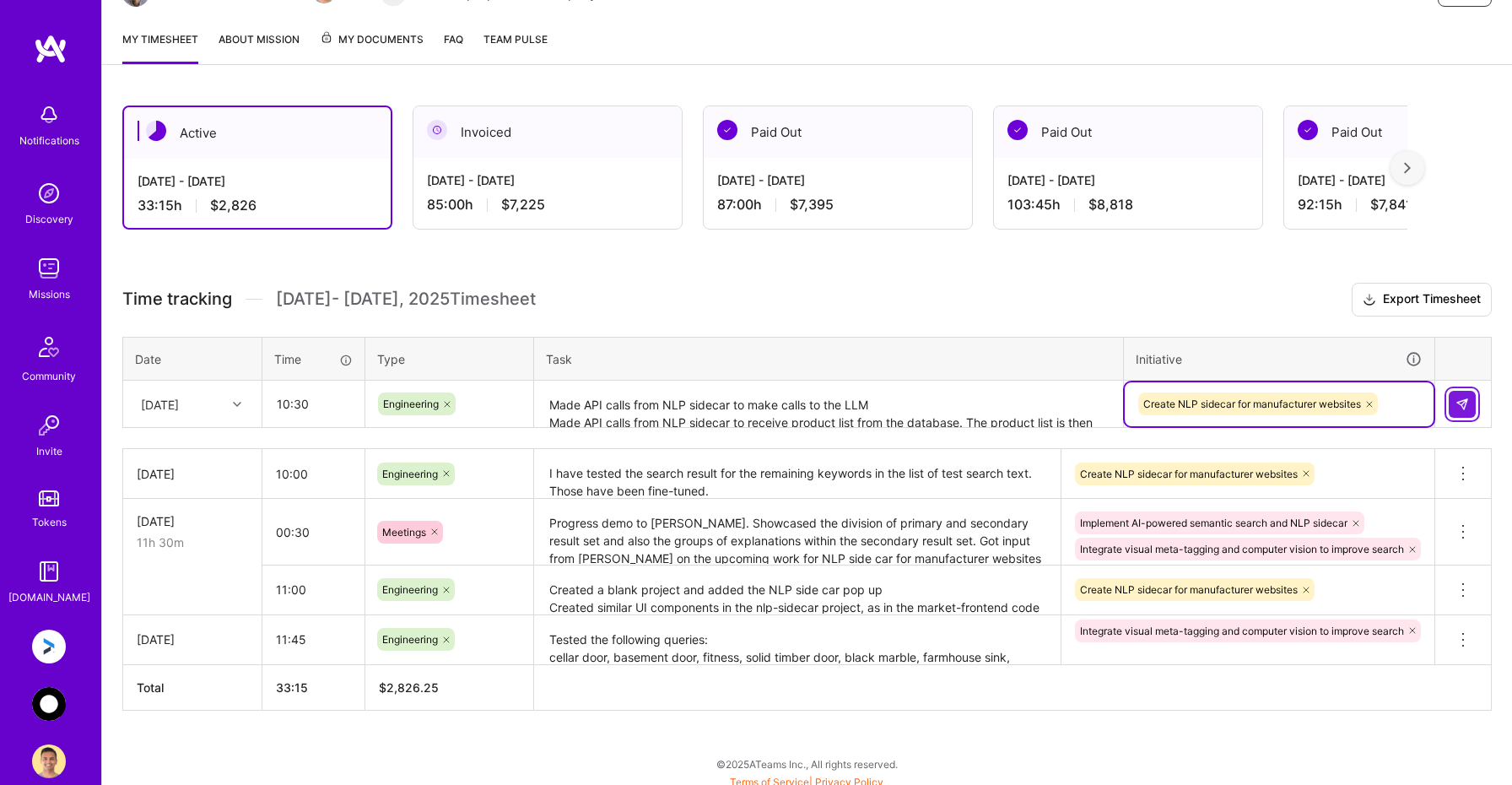
click at [1462, 400] on img at bounding box center [1461, 404] width 14 height 14
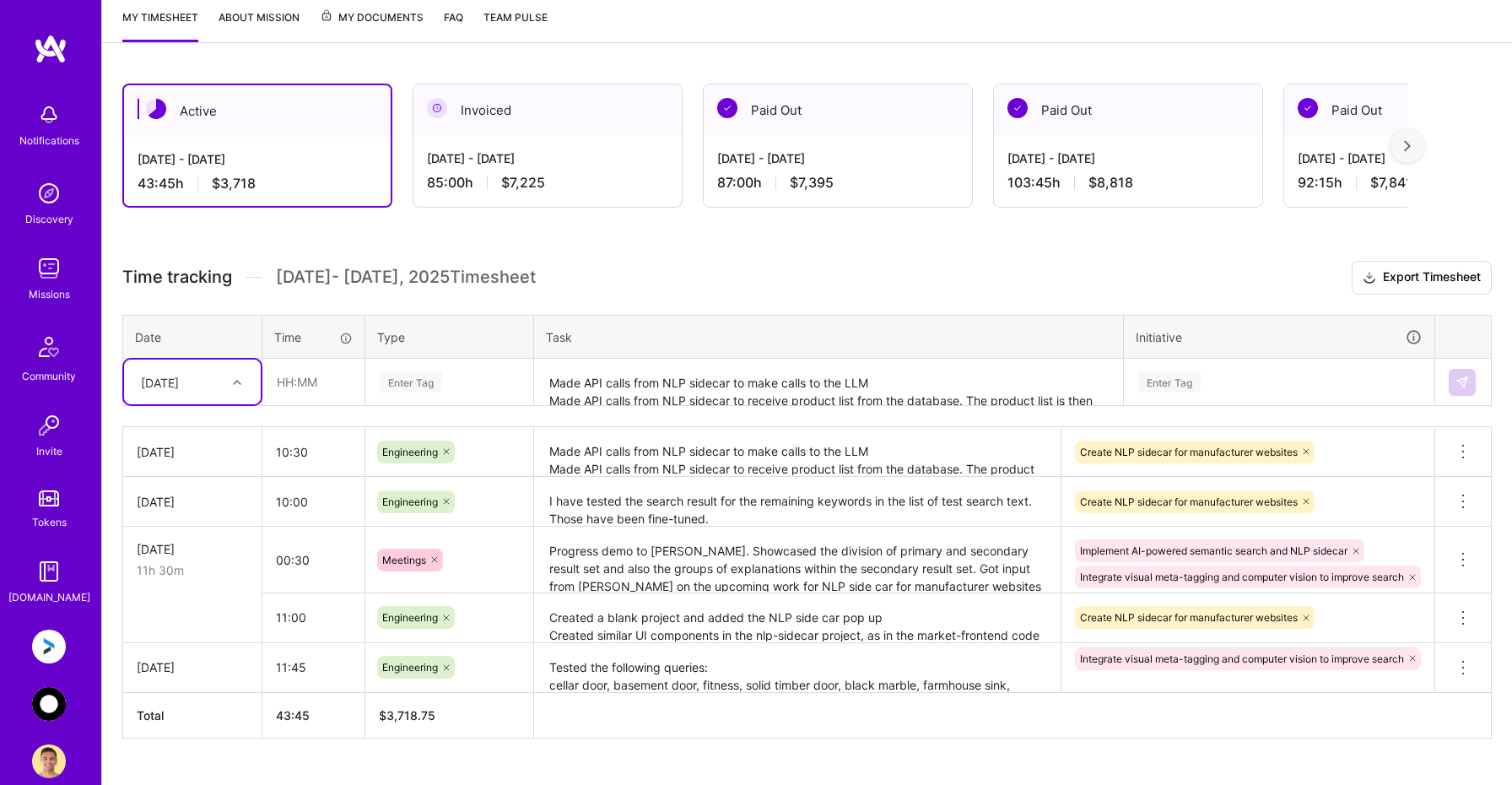
scroll to position [252, 0]
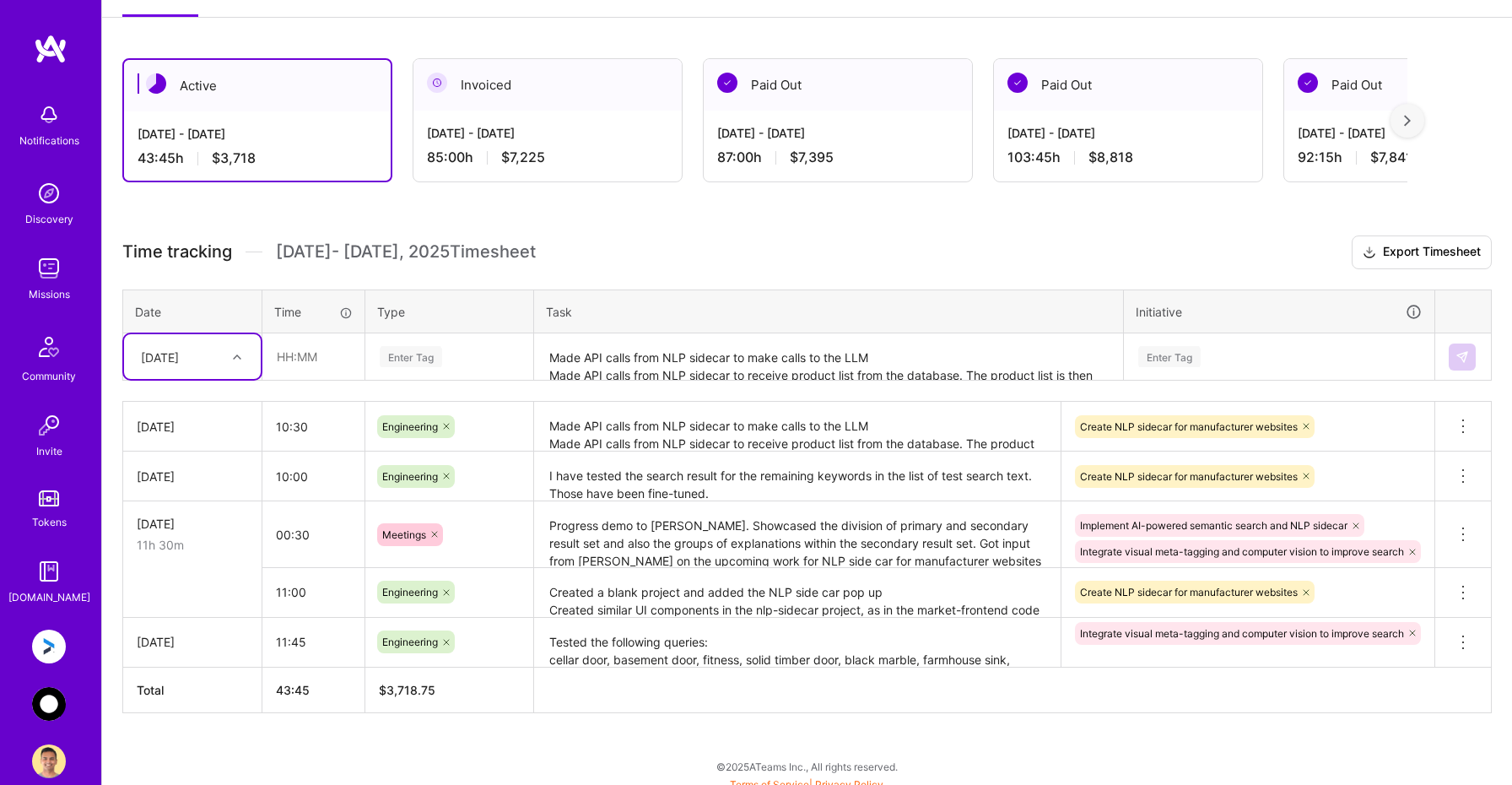
click at [50, 703] on img at bounding box center [48, 703] width 34 height 34
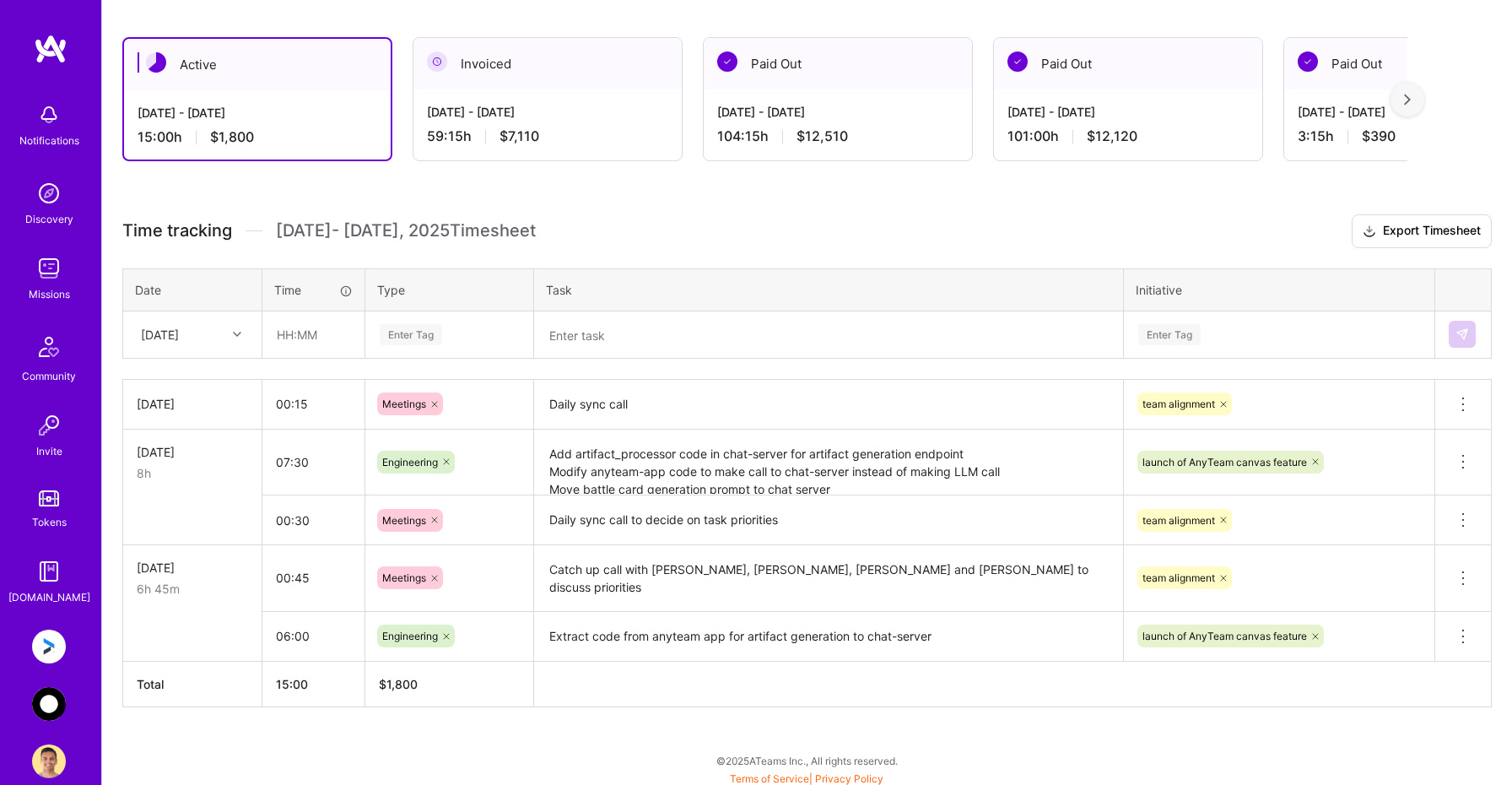
scroll to position [277, 0]
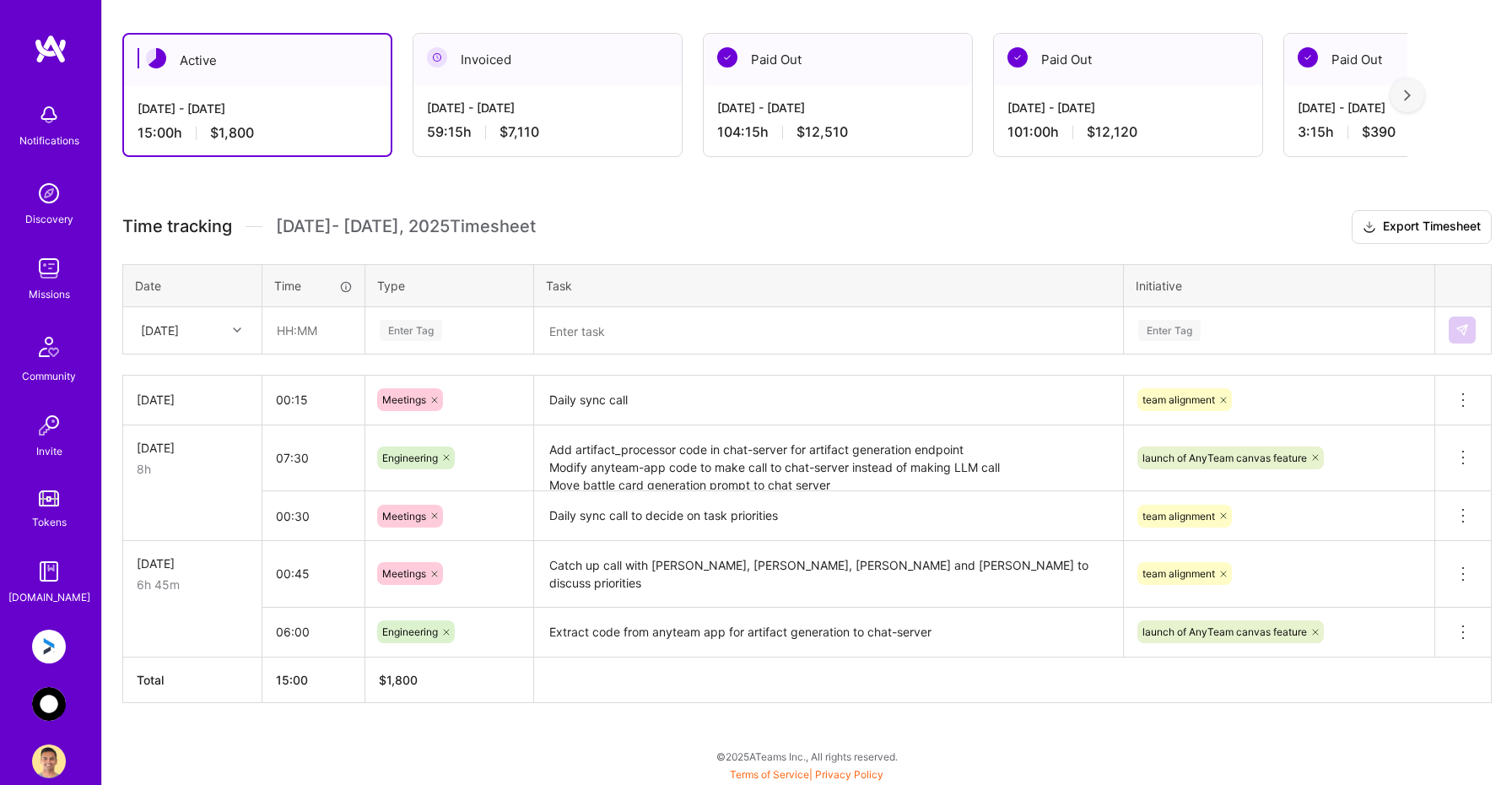
click at [207, 328] on div "[DATE]" at bounding box center [178, 330] width 93 height 28
click at [188, 472] on div "[DATE]" at bounding box center [192, 472] width 137 height 31
click at [327, 321] on input "text" at bounding box center [313, 330] width 101 height 44
type input "08:00"
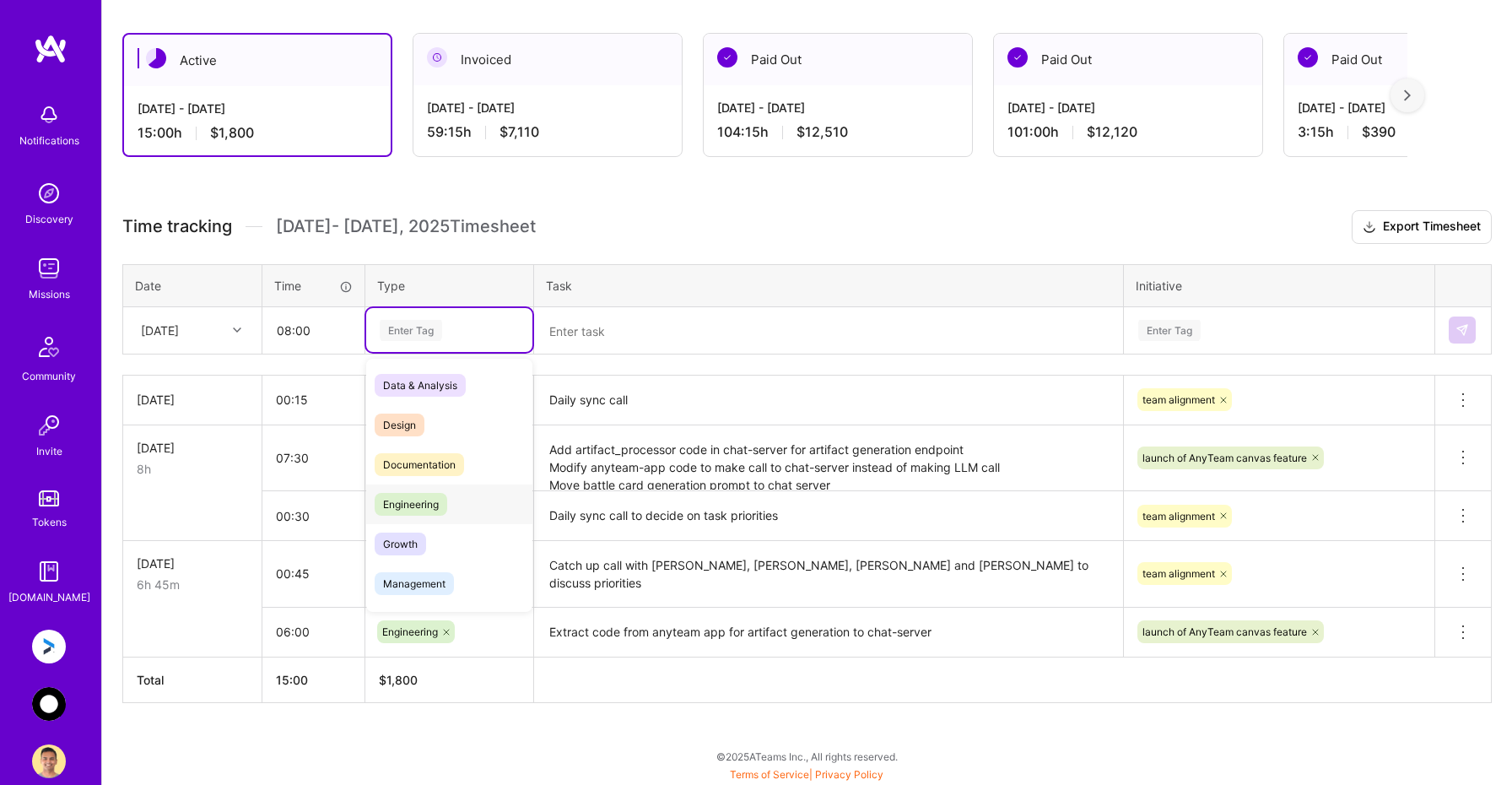
click at [405, 497] on span "Engineering" at bounding box center [410, 504] width 72 height 23
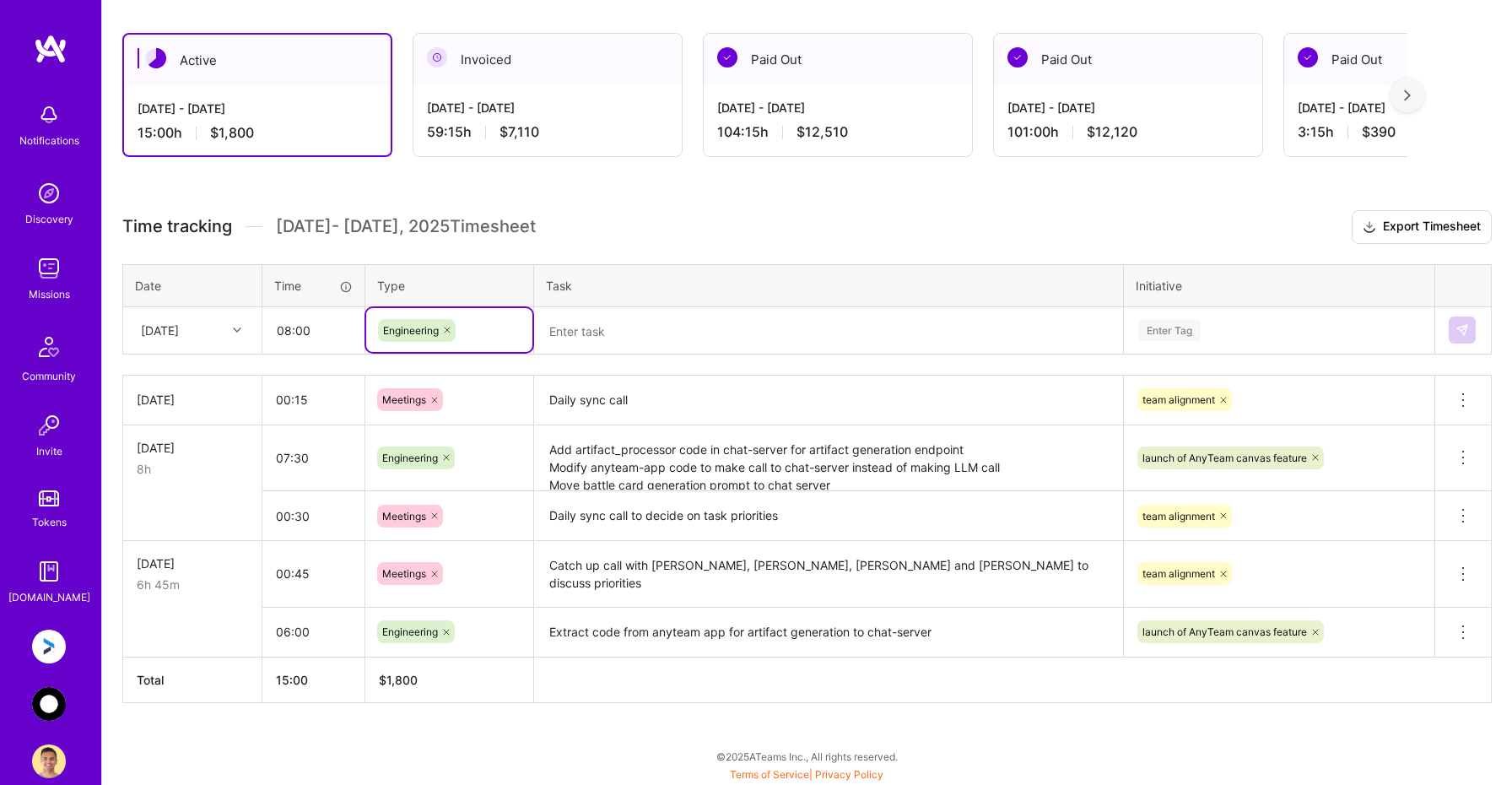
click at [621, 324] on textarea at bounding box center [828, 331] width 585 height 44
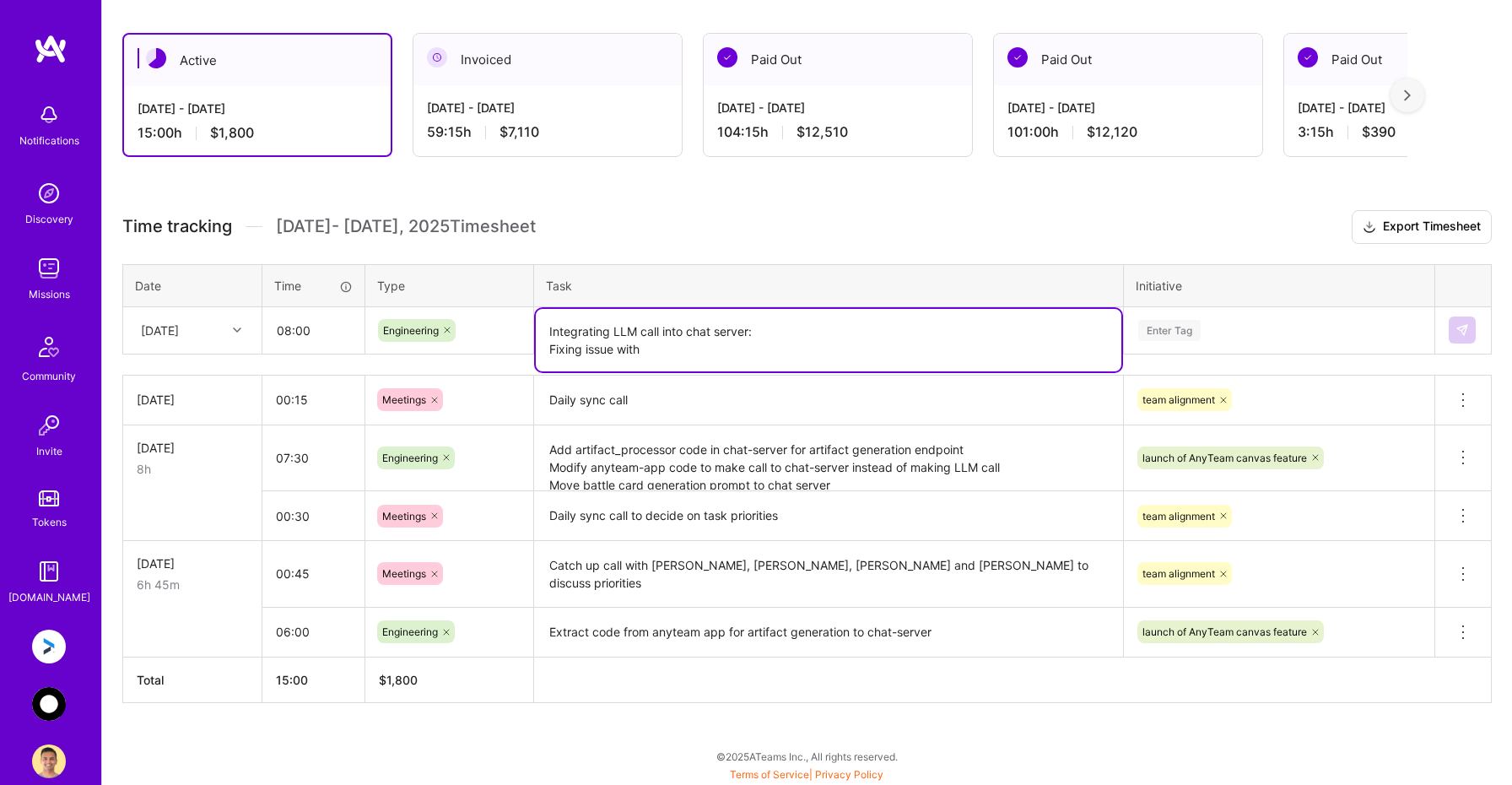
paste textarea "acing multiple issues while generating battle cards using chat server: Anthropi…"
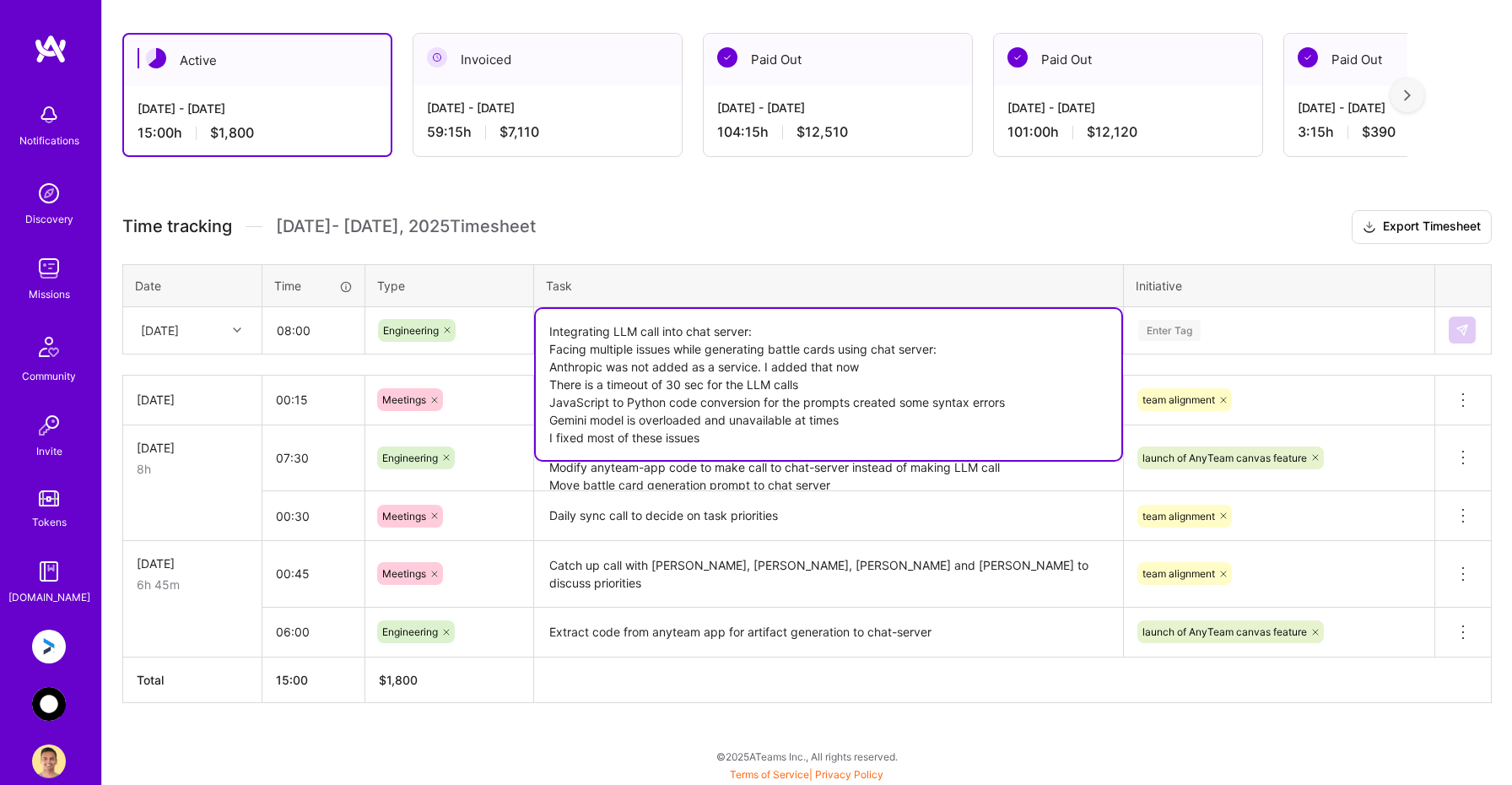
type textarea "Integrating LLM call into chat server: Facing multiple issues while generating …"
click at [1181, 334] on div "Enter Tag" at bounding box center [1169, 330] width 63 height 26
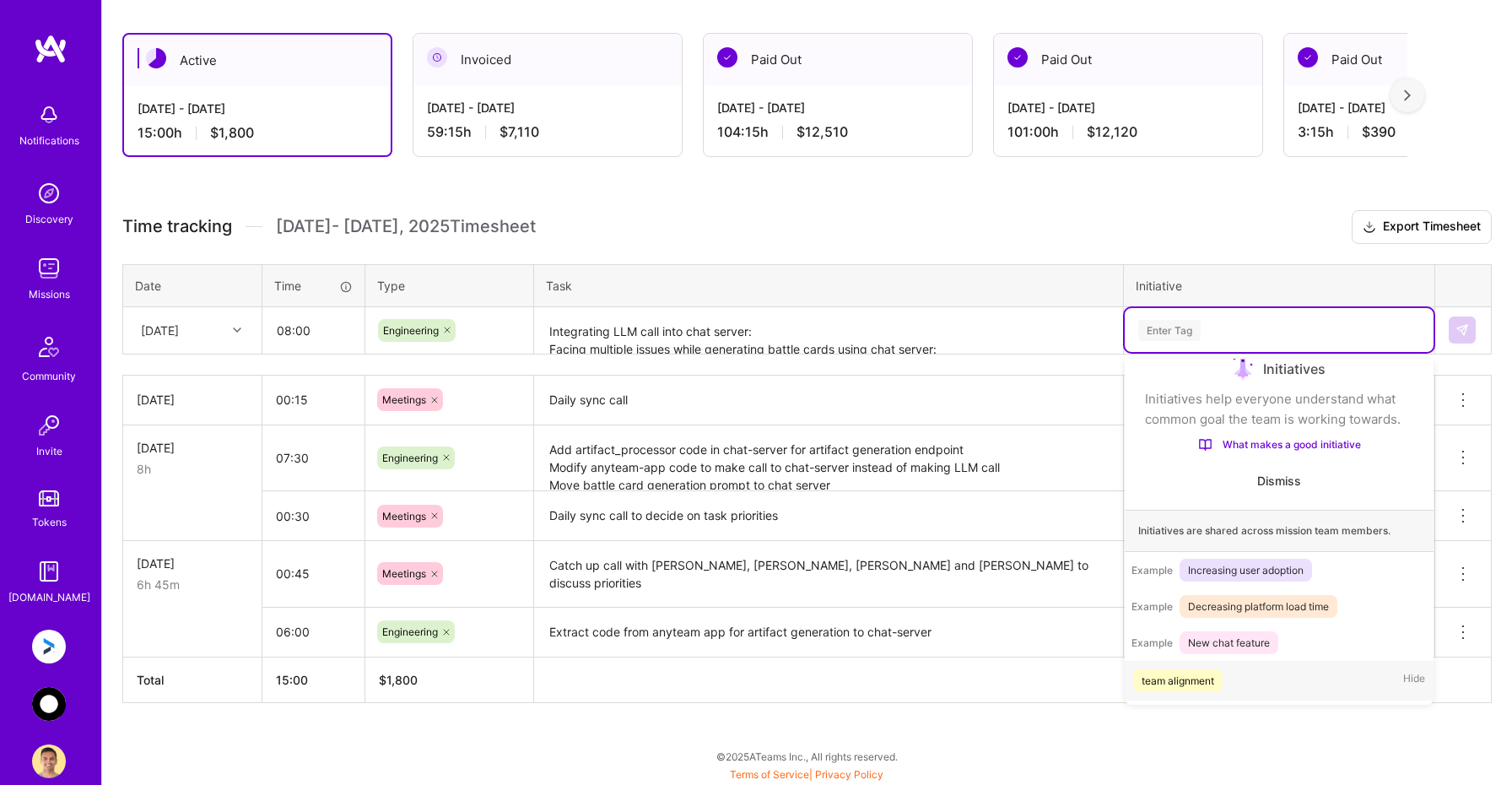
scroll to position [28, 0]
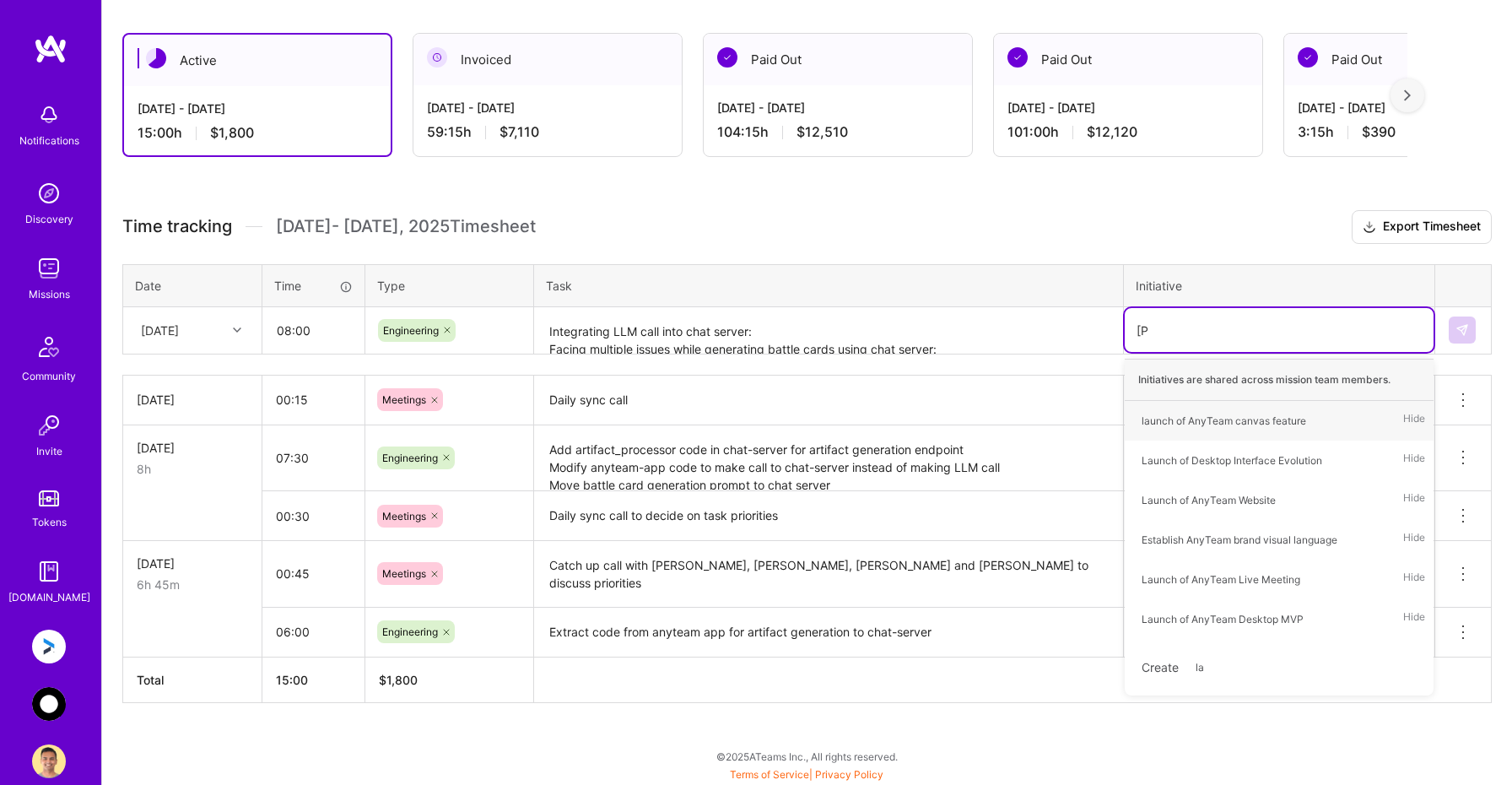
type input "laun"
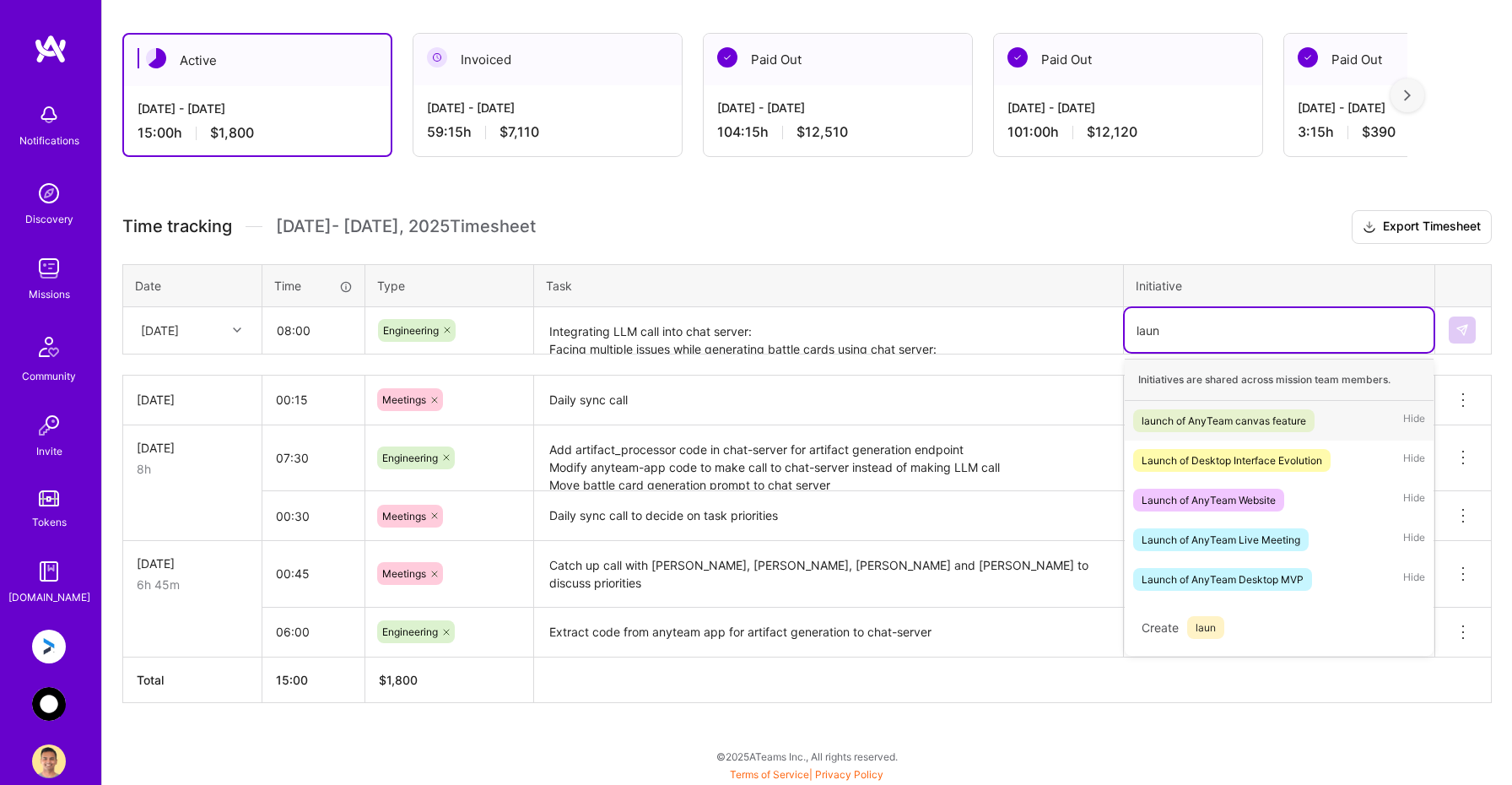
click at [1182, 420] on div "launch of AnyTeam canvas feature" at bounding box center [1224, 421] width 165 height 18
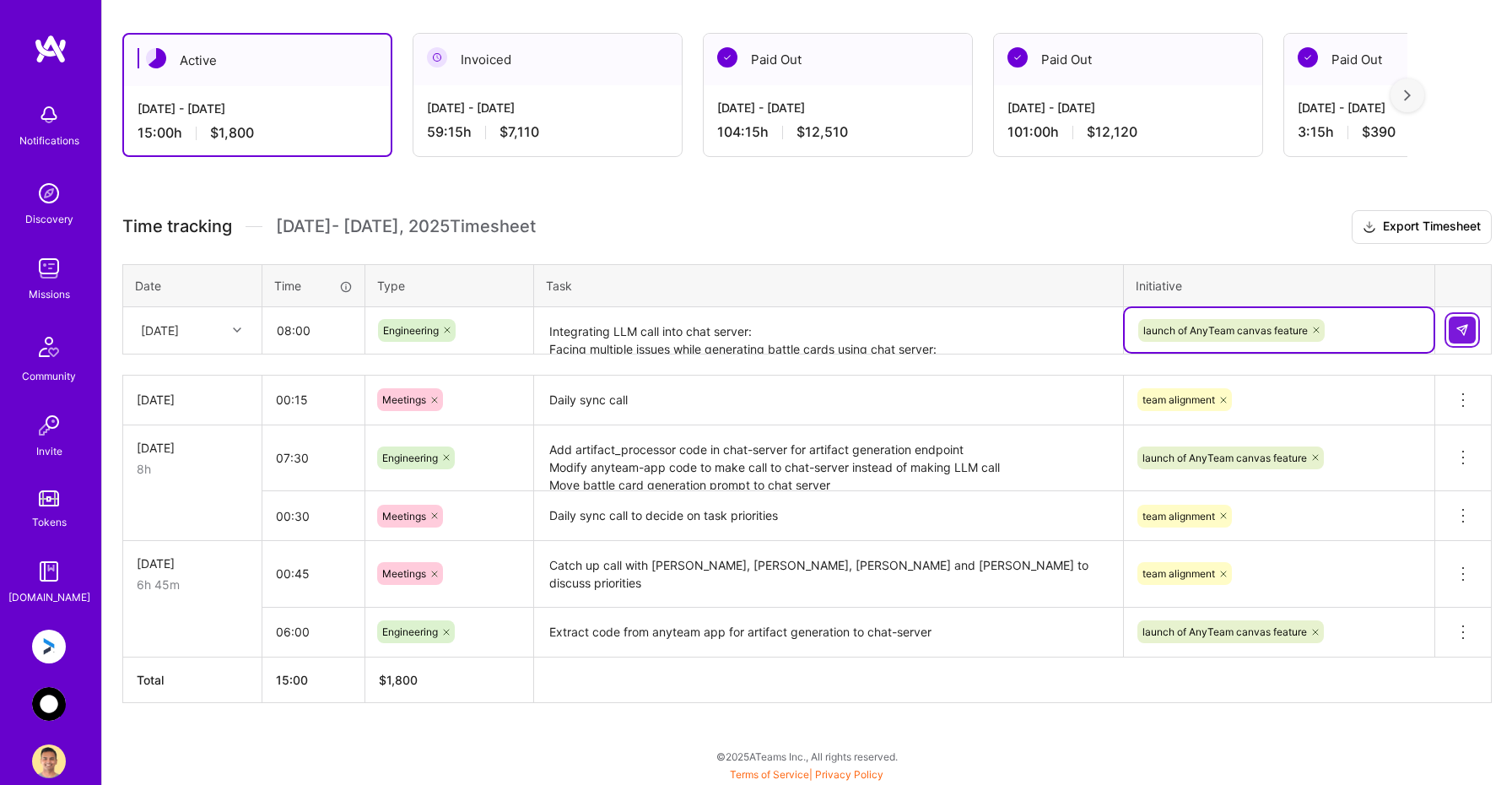
click at [1464, 327] on img at bounding box center [1461, 330] width 14 height 14
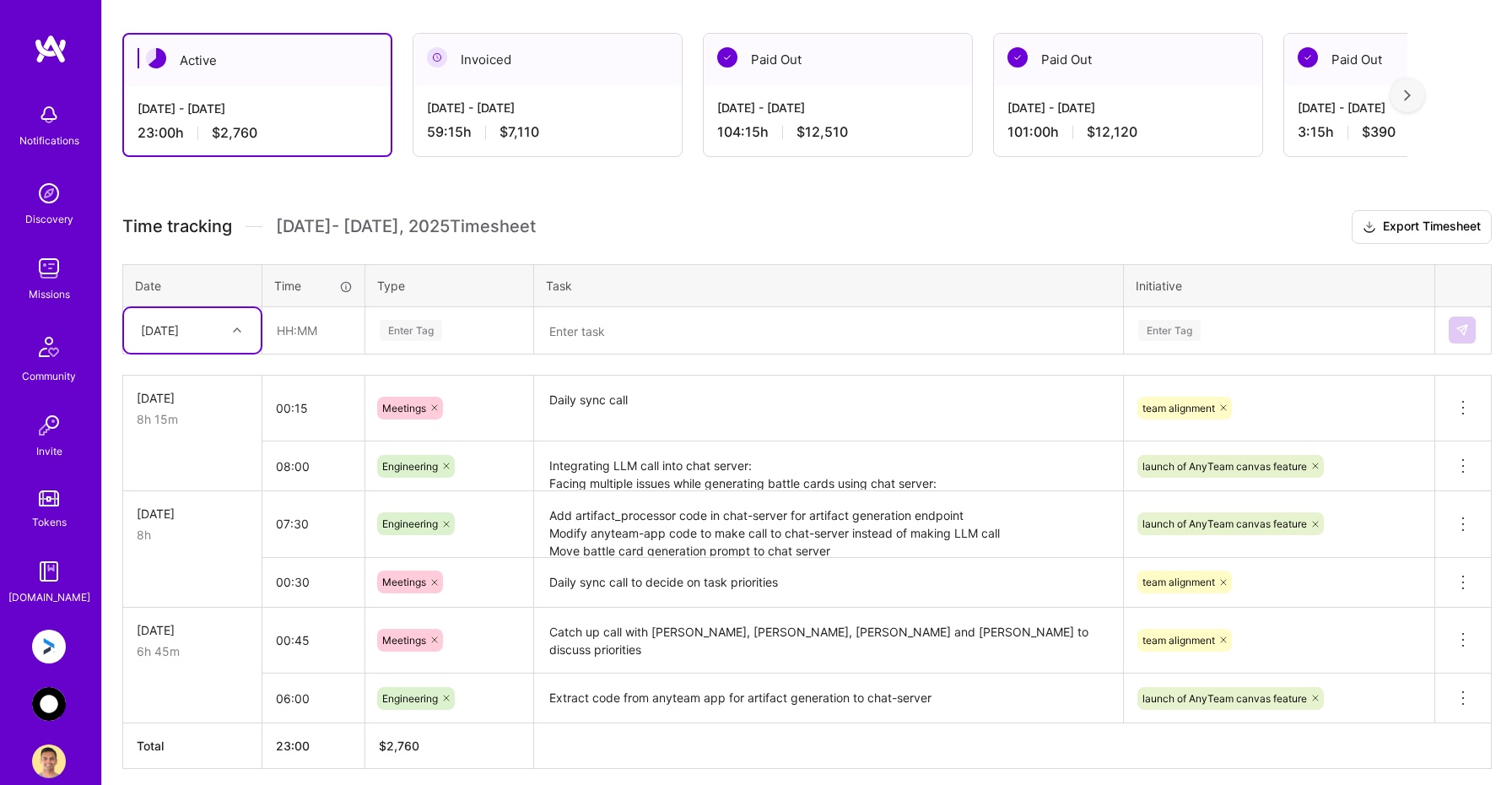
click at [166, 335] on div "[DATE]" at bounding box center [160, 331] width 38 height 18
click at [170, 471] on div "[DATE]" at bounding box center [192, 472] width 137 height 31
click at [313, 333] on input "text" at bounding box center [313, 330] width 101 height 44
type input "00:15"
click at [433, 327] on div "Enter Tag" at bounding box center [410, 330] width 63 height 26
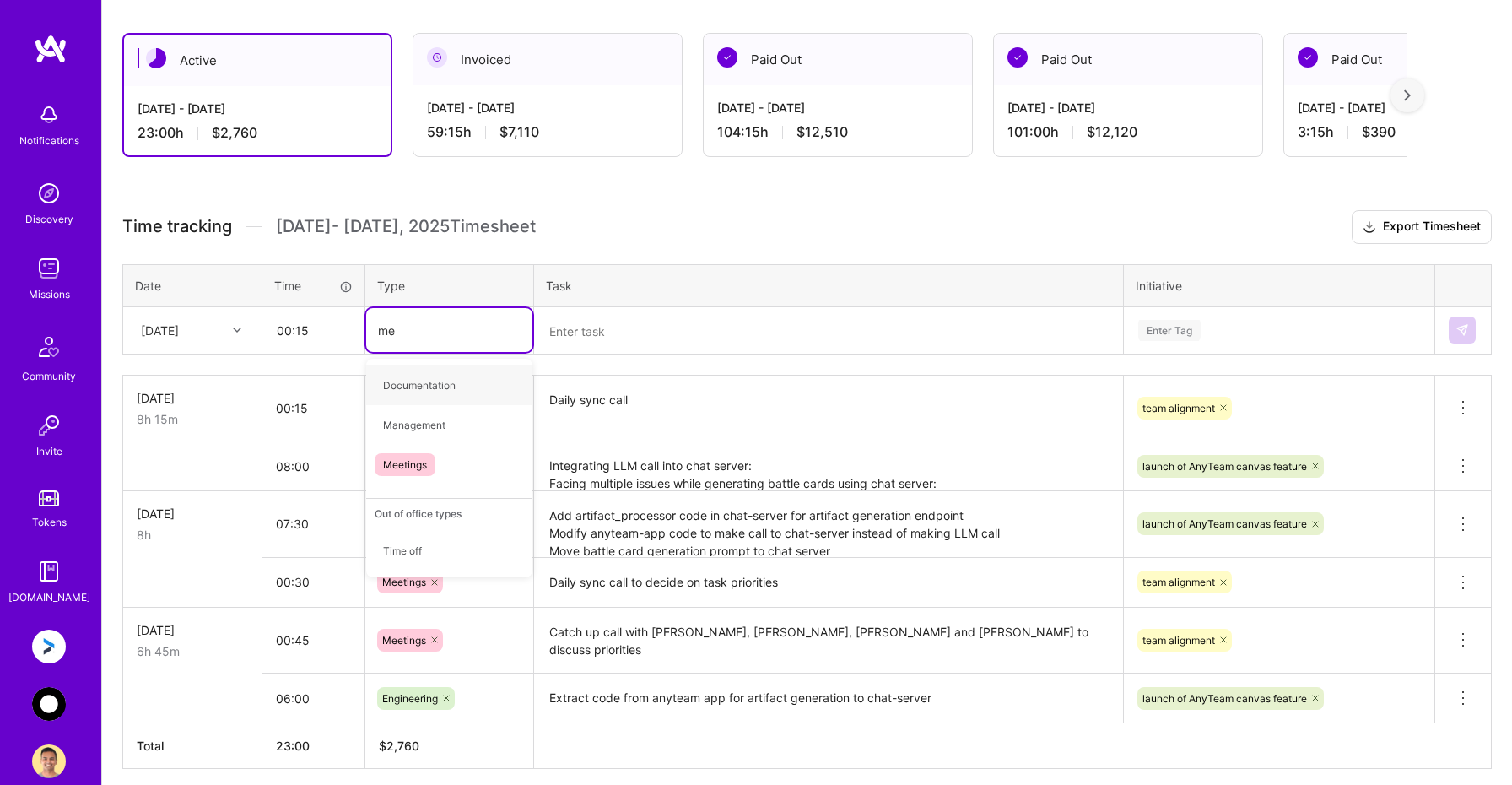
type input "mee"
click at [425, 382] on span "Meetings" at bounding box center [404, 385] width 61 height 23
click at [583, 322] on textarea at bounding box center [828, 331] width 585 height 44
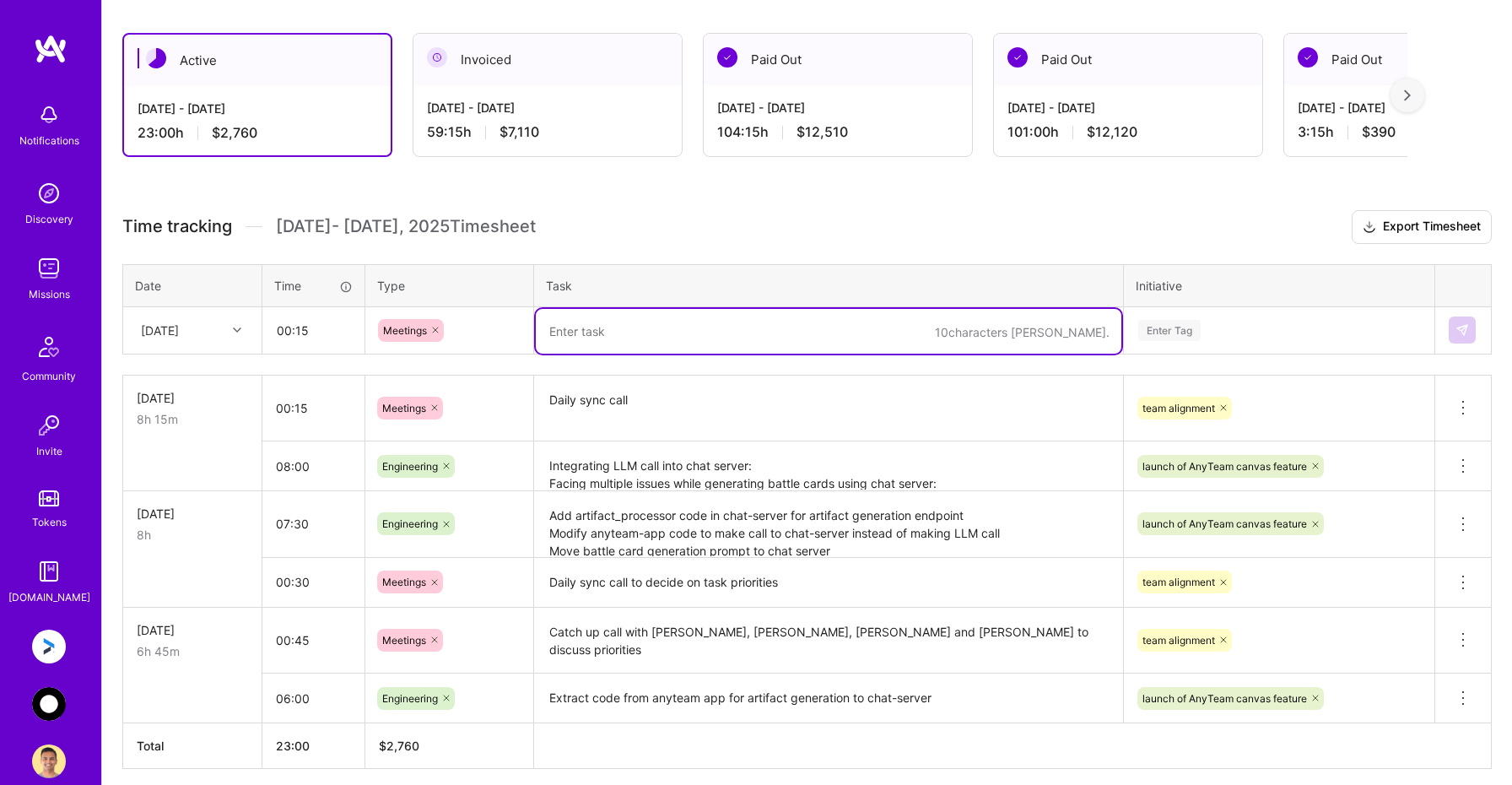
type textarea "F"
type textarea "Daily sync call"
click at [1184, 333] on div "Enter Tag" at bounding box center [1169, 330] width 63 height 26
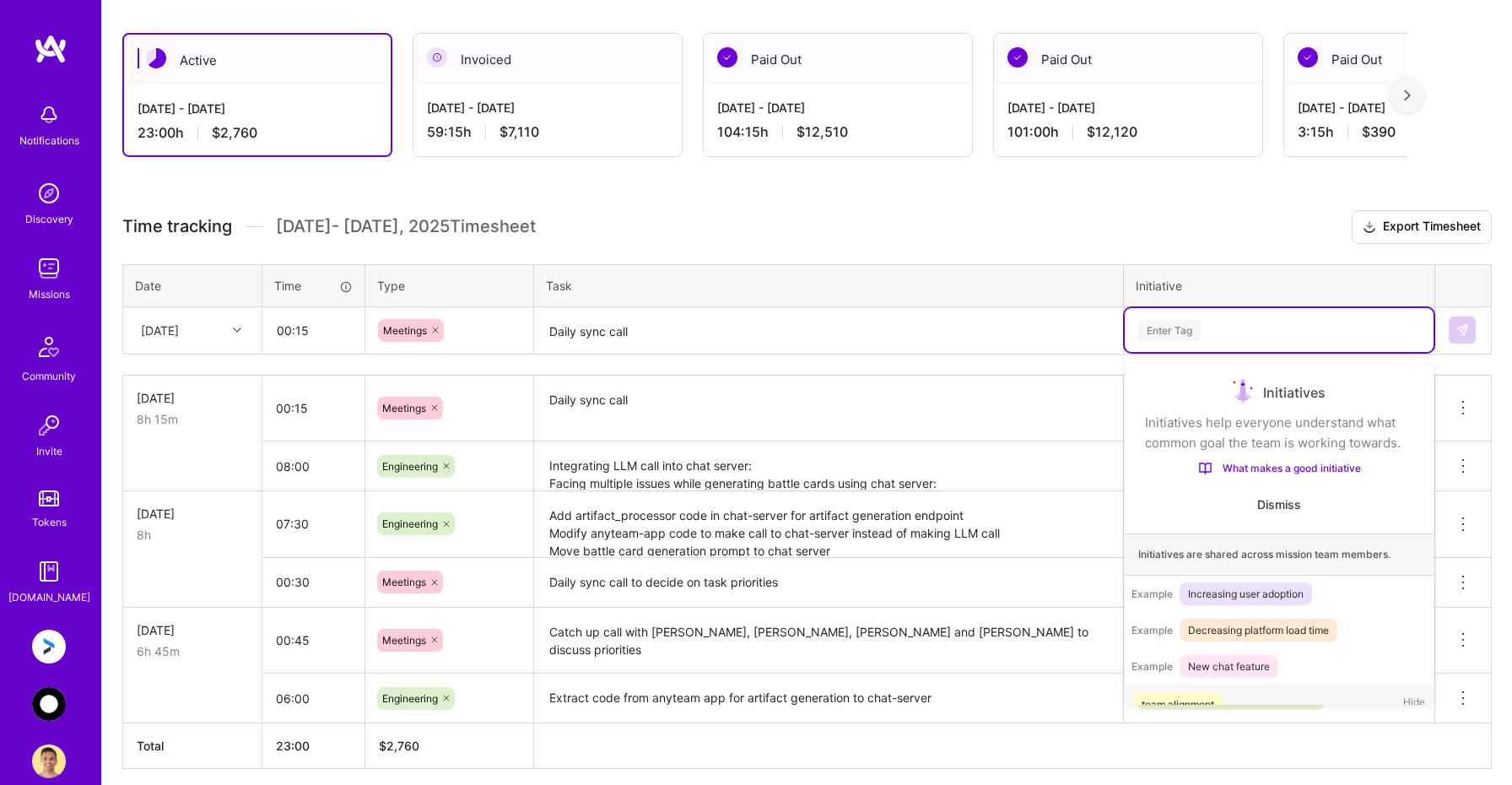
scroll to position [32, 0]
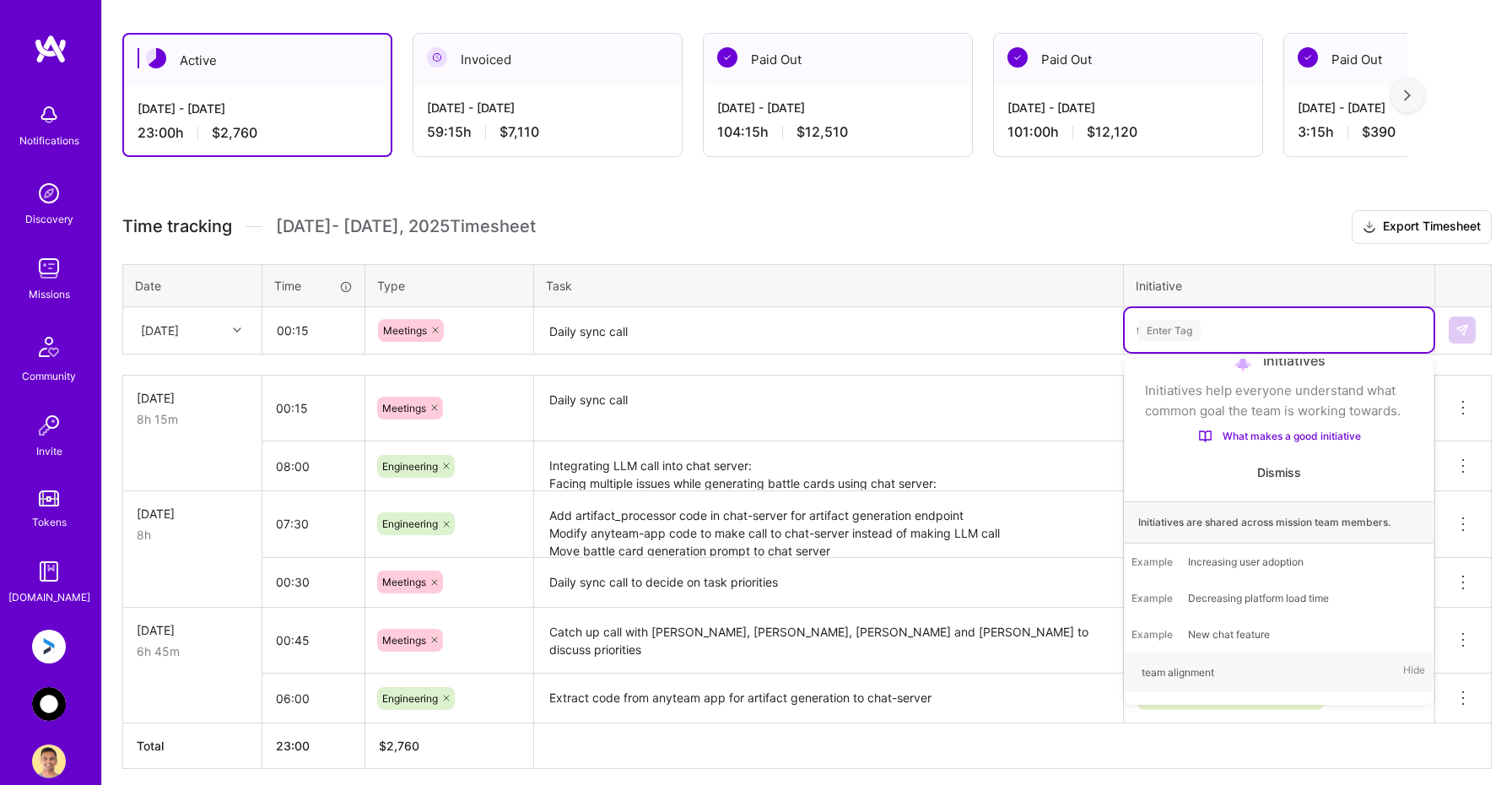
type input "te"
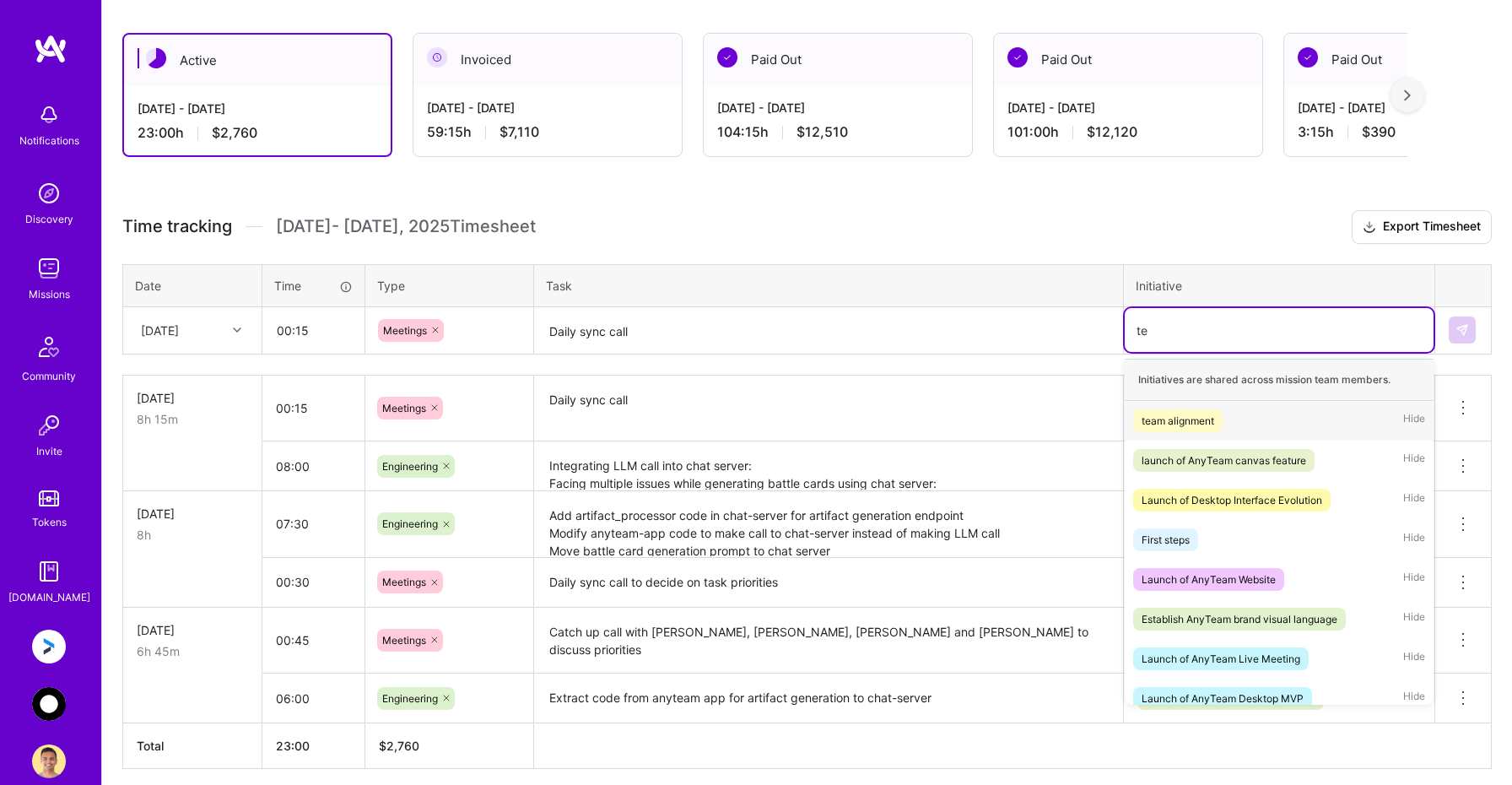
click at [1170, 423] on div "team alignment" at bounding box center [1178, 421] width 72 height 18
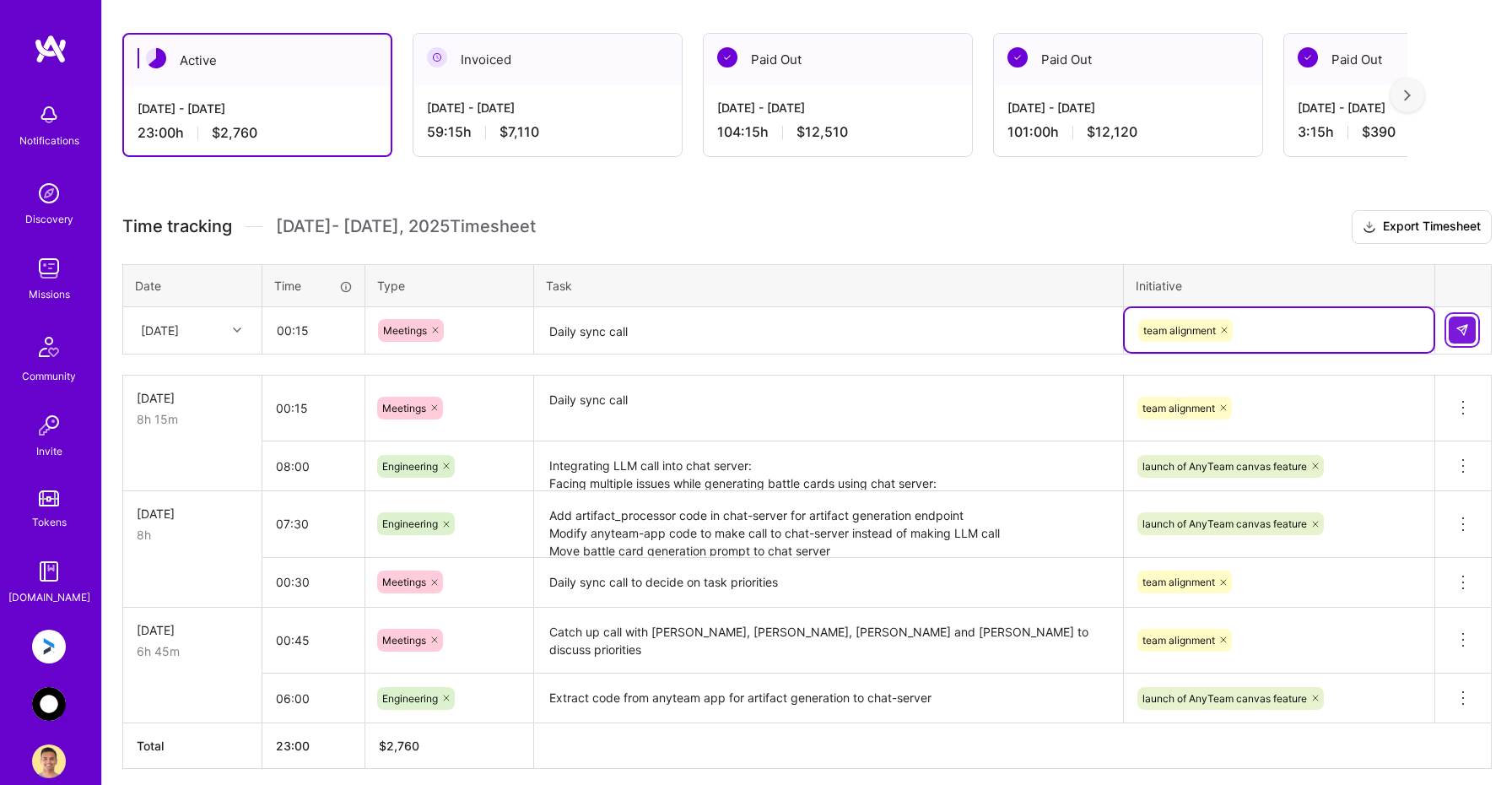
click at [1473, 325] on button at bounding box center [1462, 330] width 27 height 27
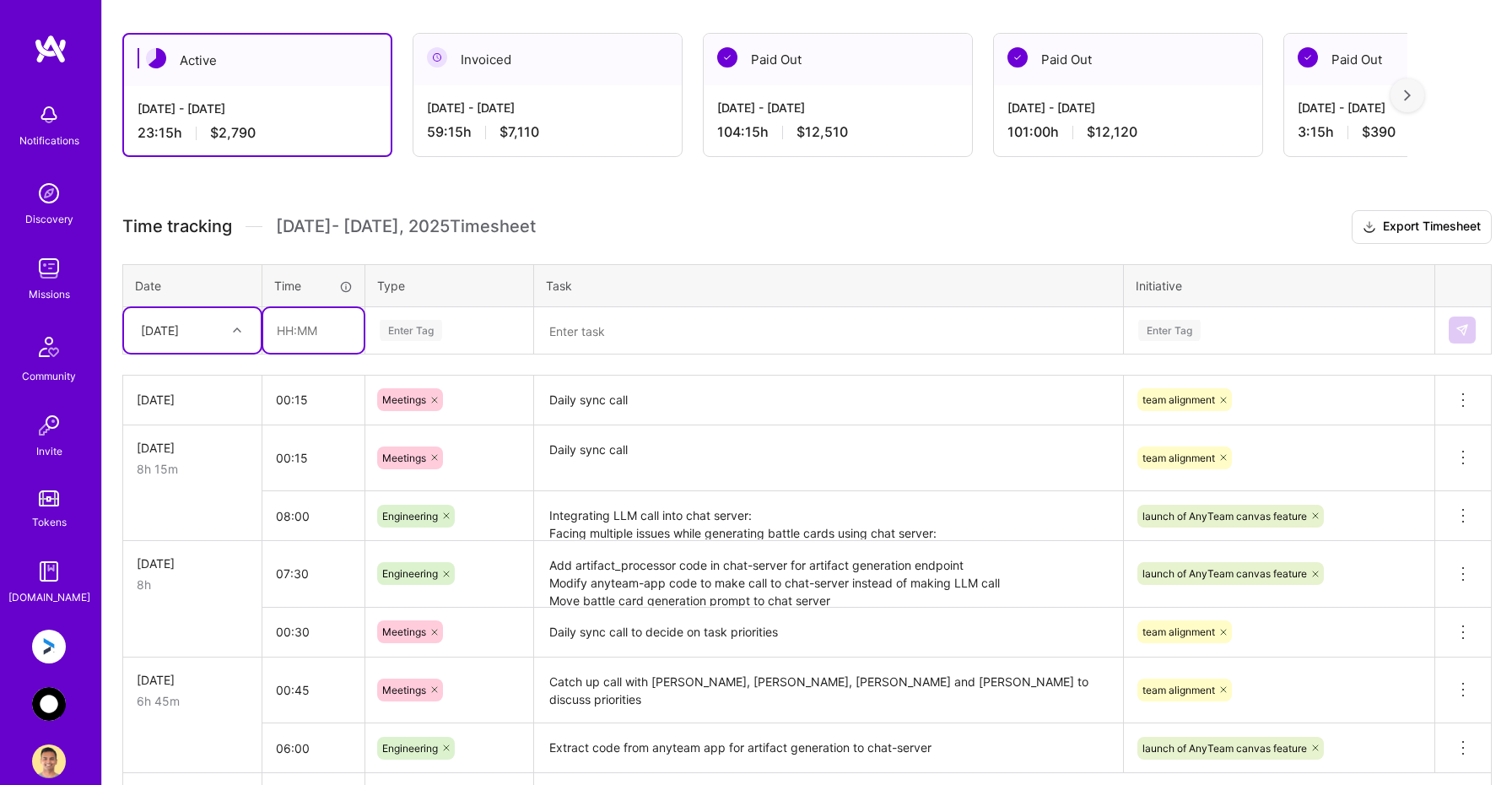
click at [303, 333] on input "text" at bounding box center [313, 330] width 101 height 44
type input "07:45"
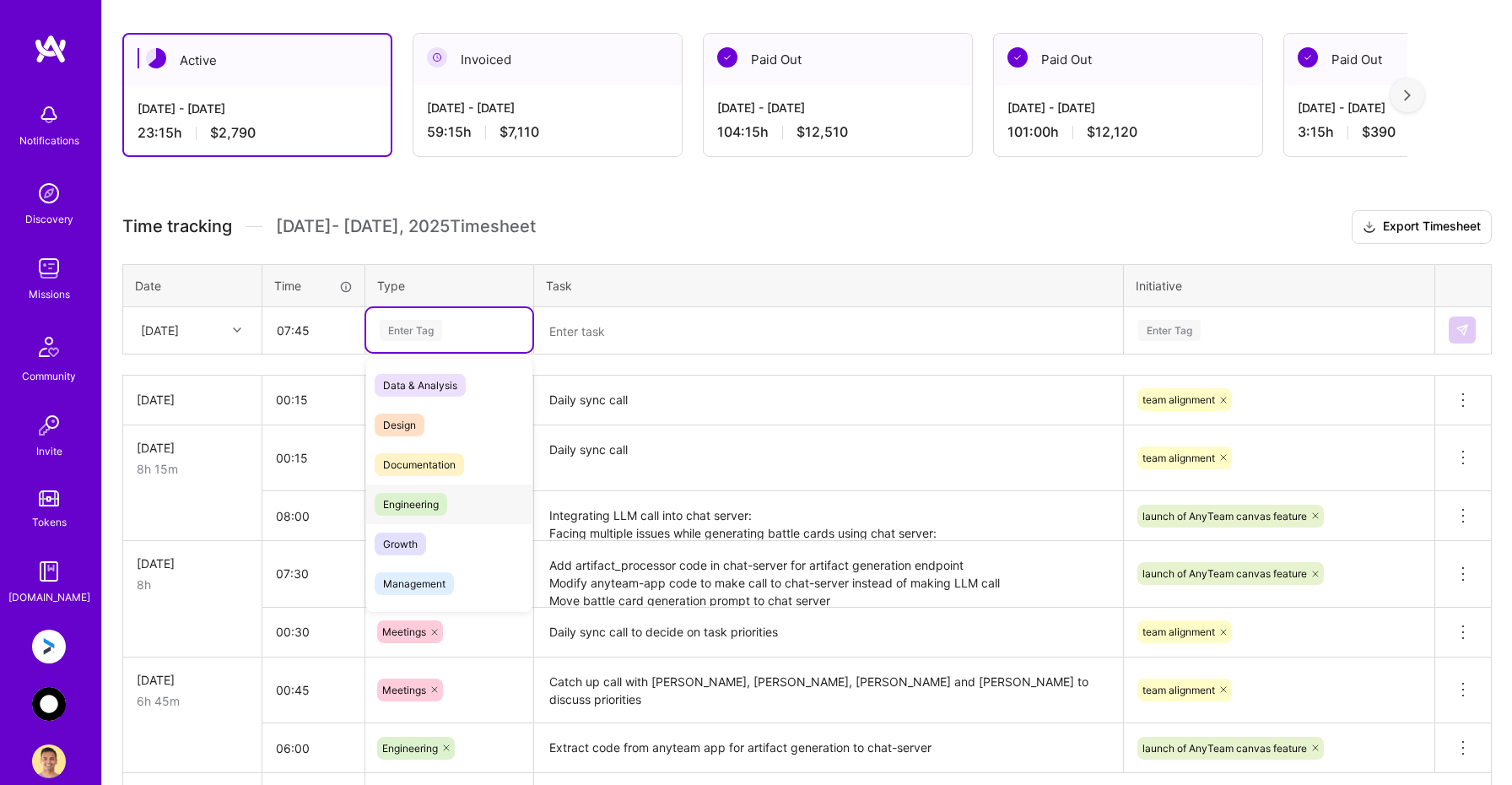
click at [421, 509] on span "Engineering" at bounding box center [410, 504] width 72 height 23
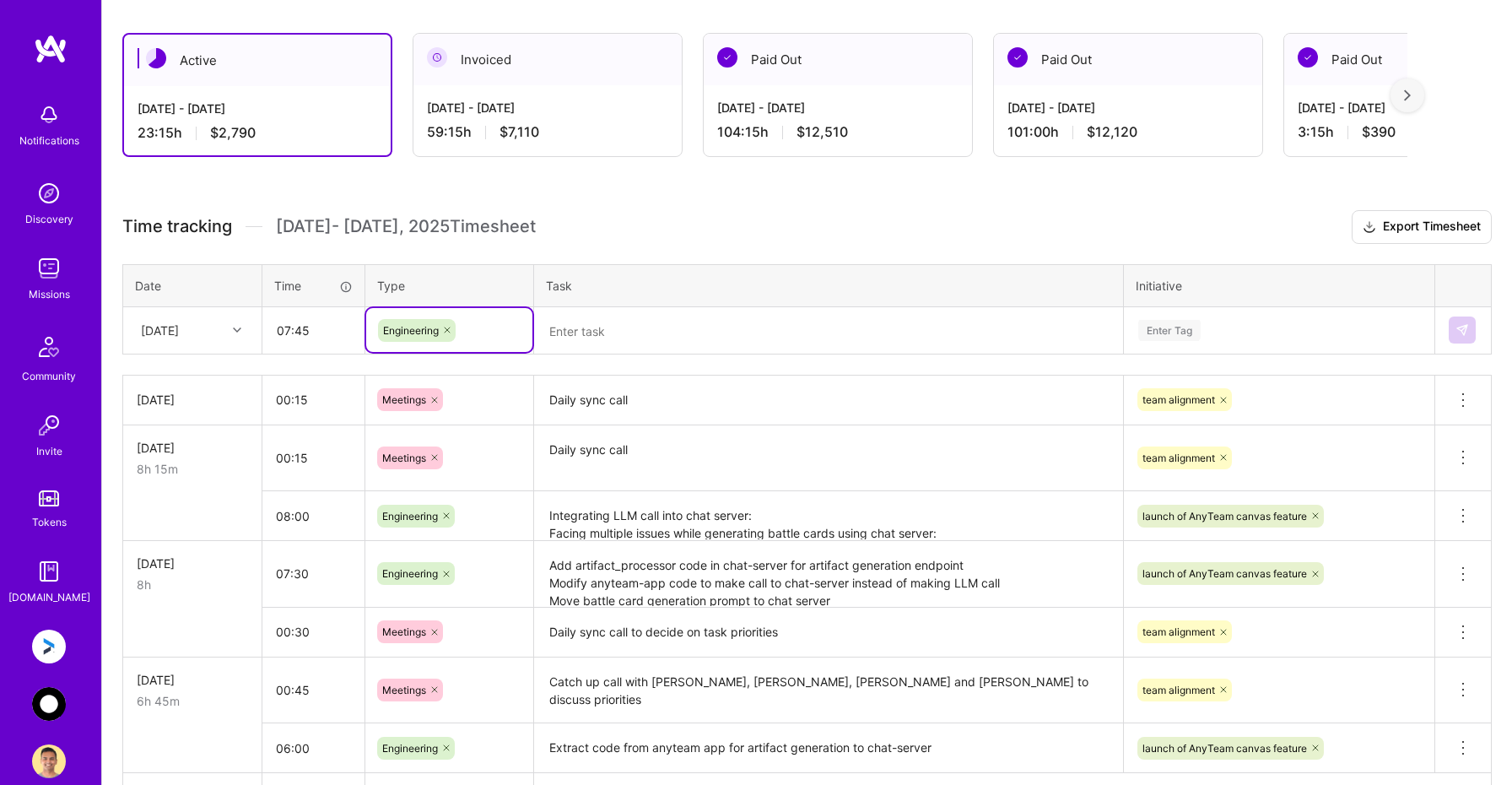
click at [594, 332] on textarea at bounding box center [828, 331] width 585 height 44
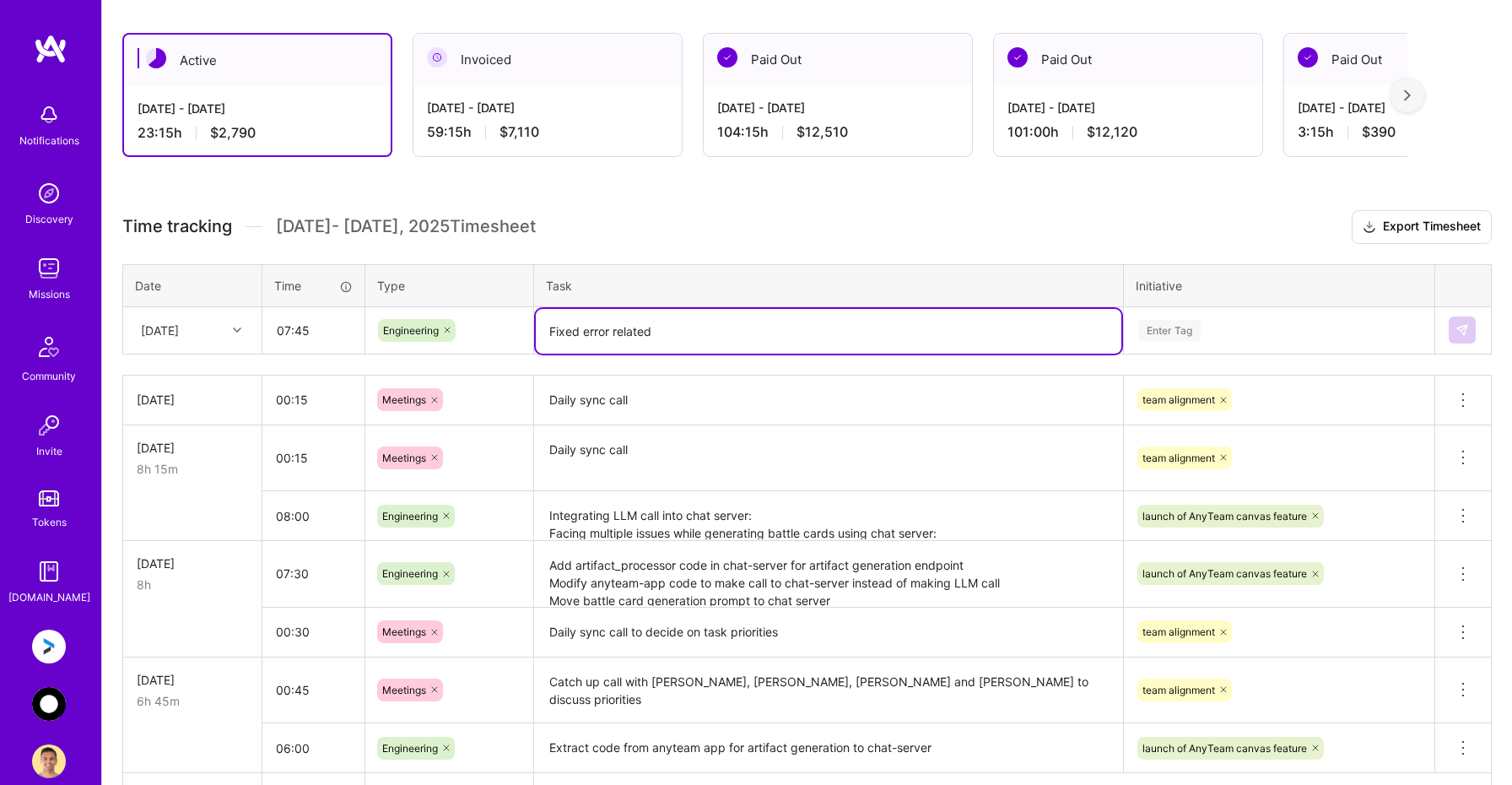
click at [566, 328] on textarea "Fixed error related" at bounding box center [828, 331] width 585 height 44
click at [564, 330] on textarea "DEbugging of error related" at bounding box center [828, 331] width 585 height 44
click at [738, 336] on textarea "Debugging of error related" at bounding box center [828, 331] width 585 height 44
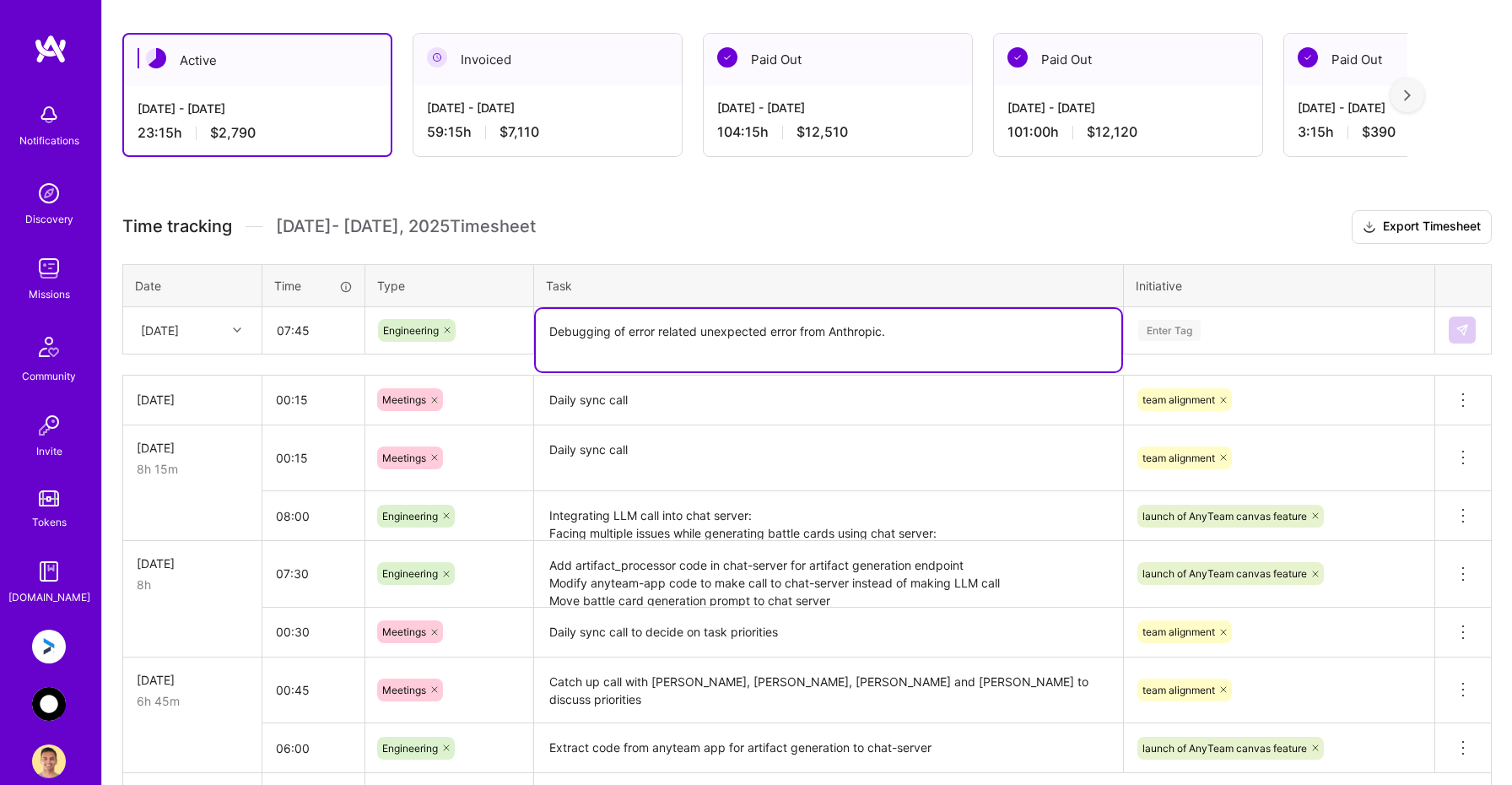
click at [702, 336] on textarea "Debugging of error related unexpected error from Anthropic." at bounding box center [828, 340] width 585 height 63
click at [644, 328] on textarea "Debugging of error related unexpected error from Anthropic." at bounding box center [828, 340] width 585 height 63
click at [648, 326] on textarea "Debugging of error related unexpected error from Anthropic." at bounding box center [828, 340] width 585 height 63
click at [862, 337] on textarea "Debugging of unexpected error from Anthropic." at bounding box center [828, 340] width 585 height 63
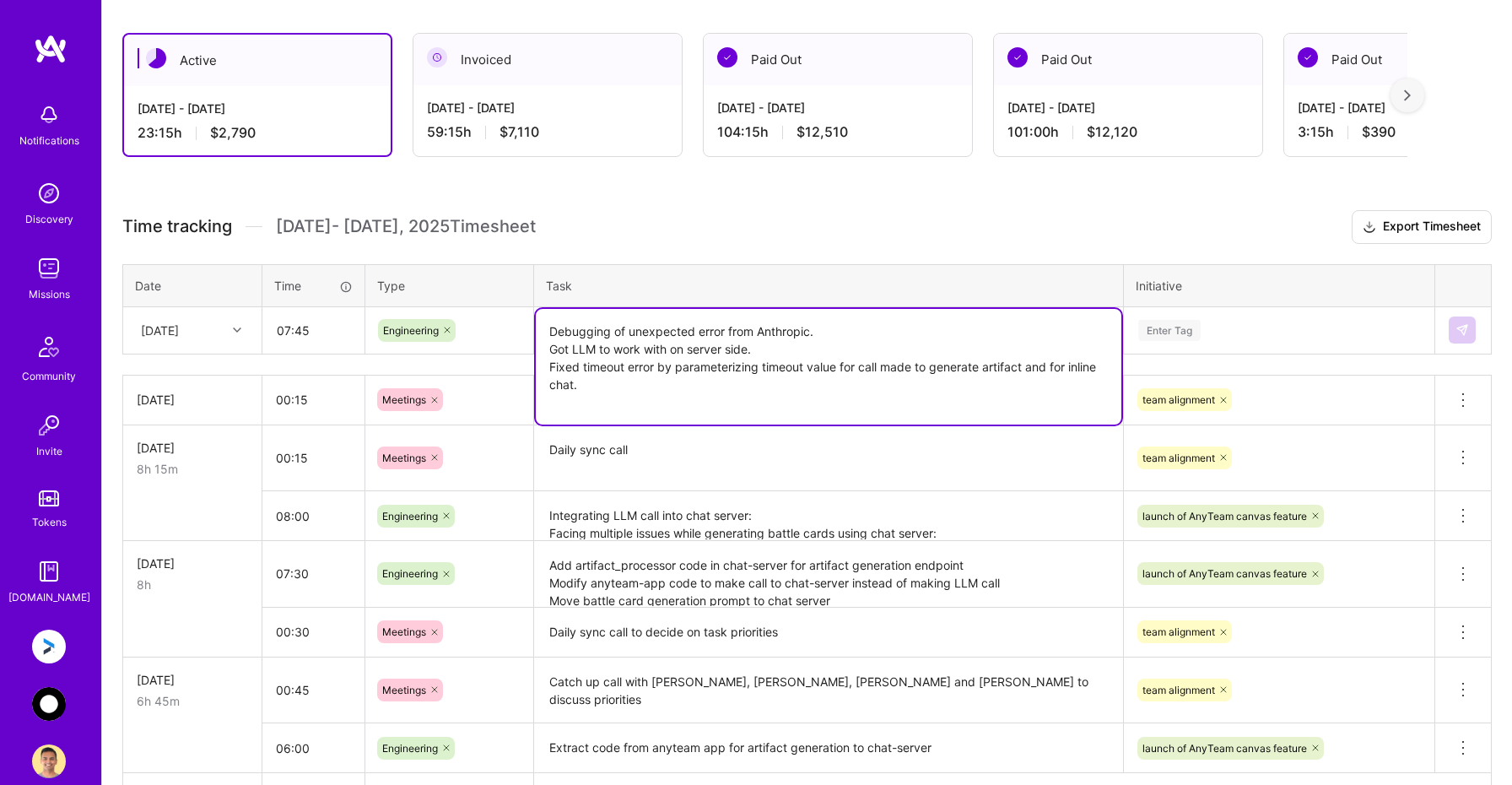
type textarea "Debugging of unexpected error from Anthropic. Got LLM to work with on server si…"
click at [1227, 322] on div "Enter Tag" at bounding box center [1278, 330] width 285 height 21
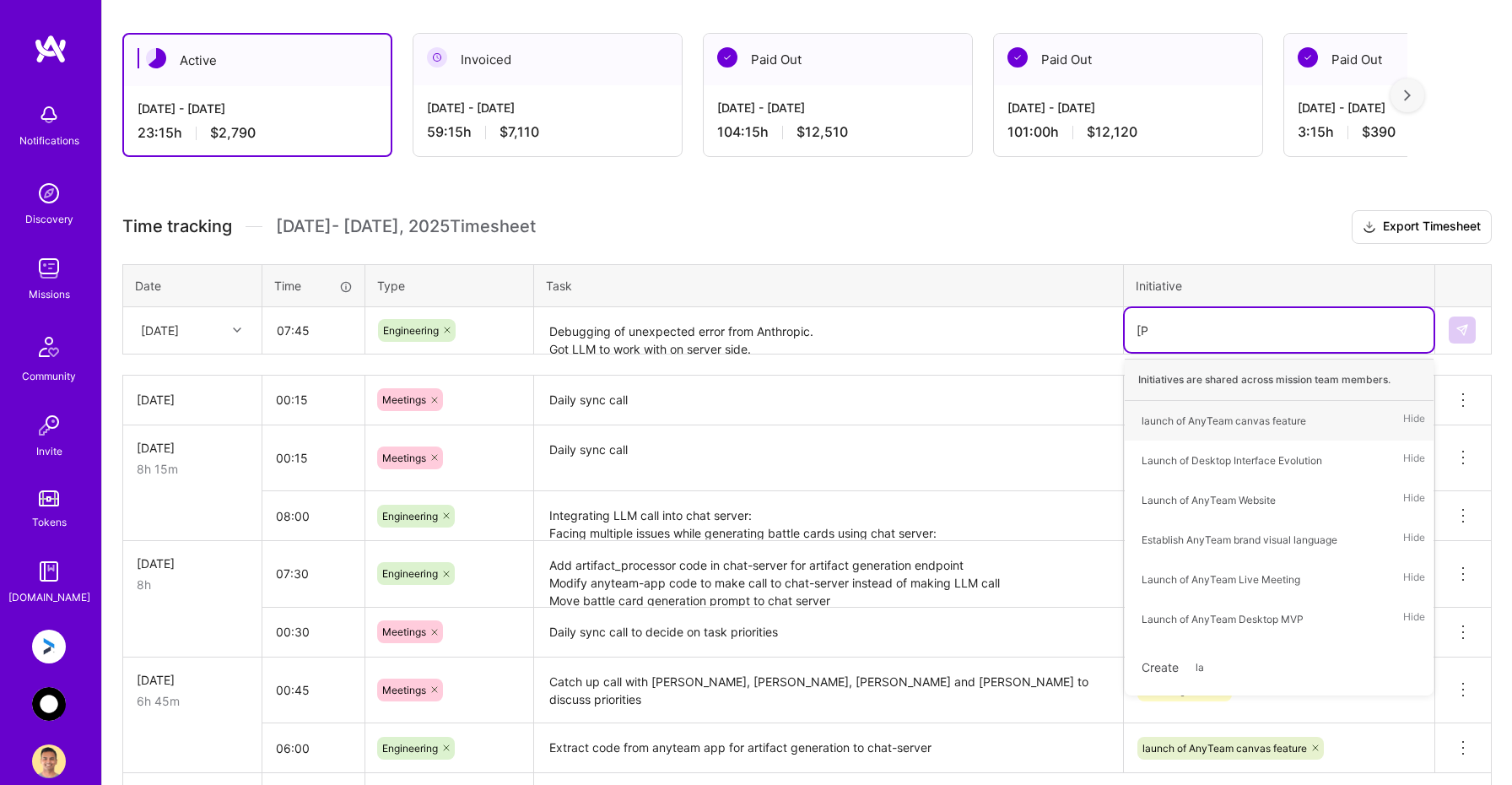
type input "laun"
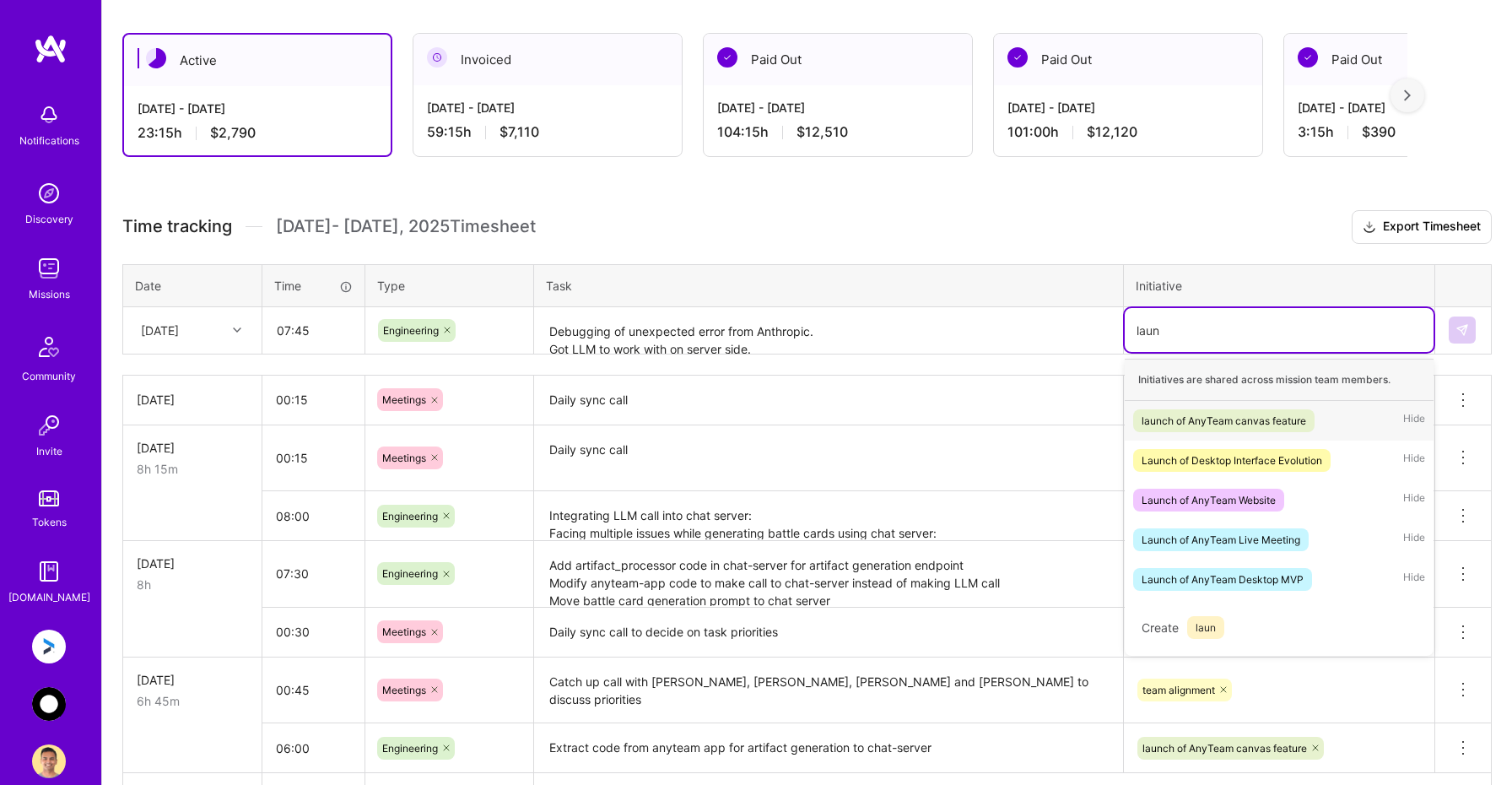
click at [1205, 413] on div "launch of AnyTeam canvas feature" at bounding box center [1224, 421] width 165 height 18
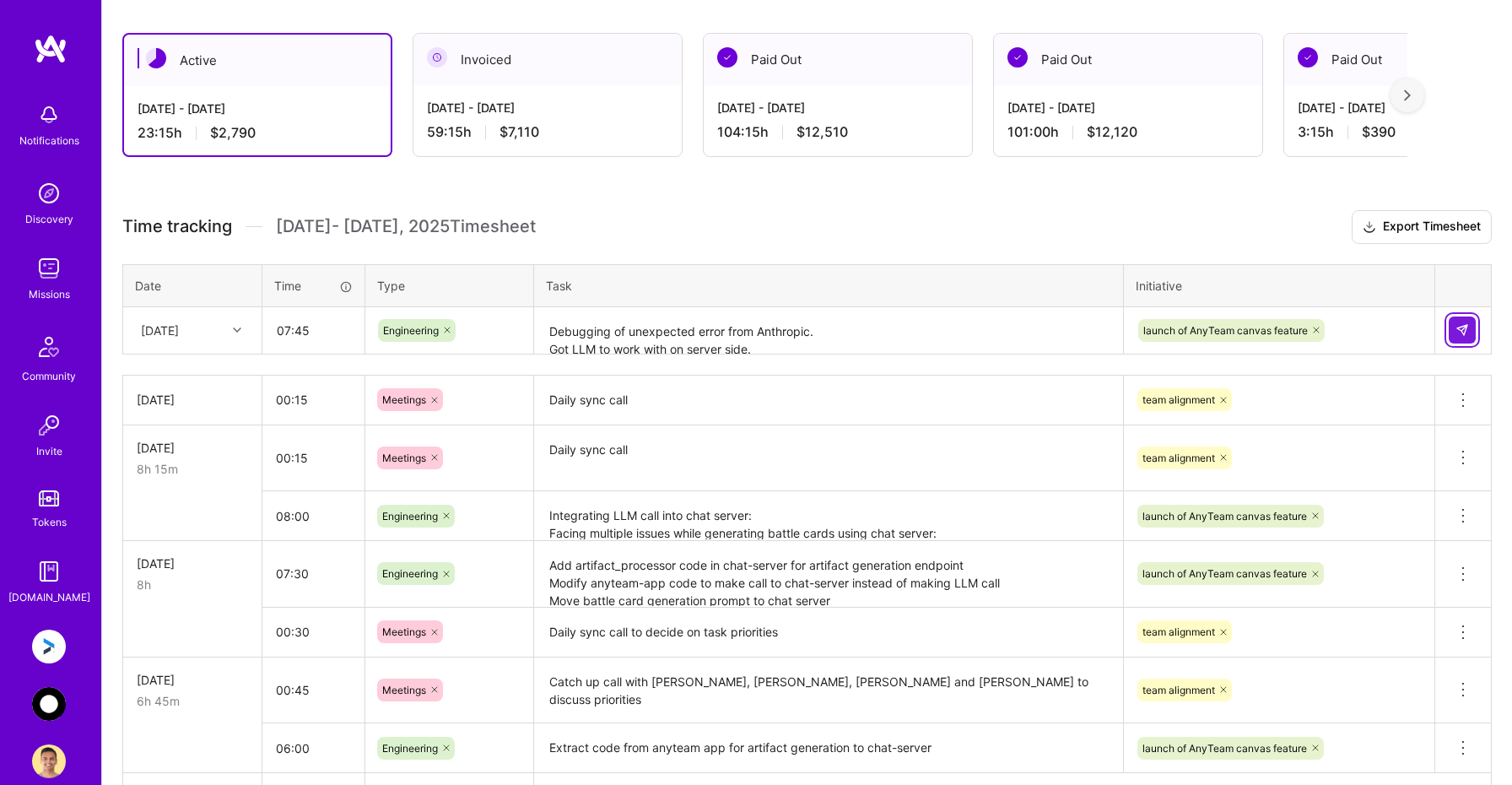
click at [1459, 330] on img at bounding box center [1461, 330] width 14 height 14
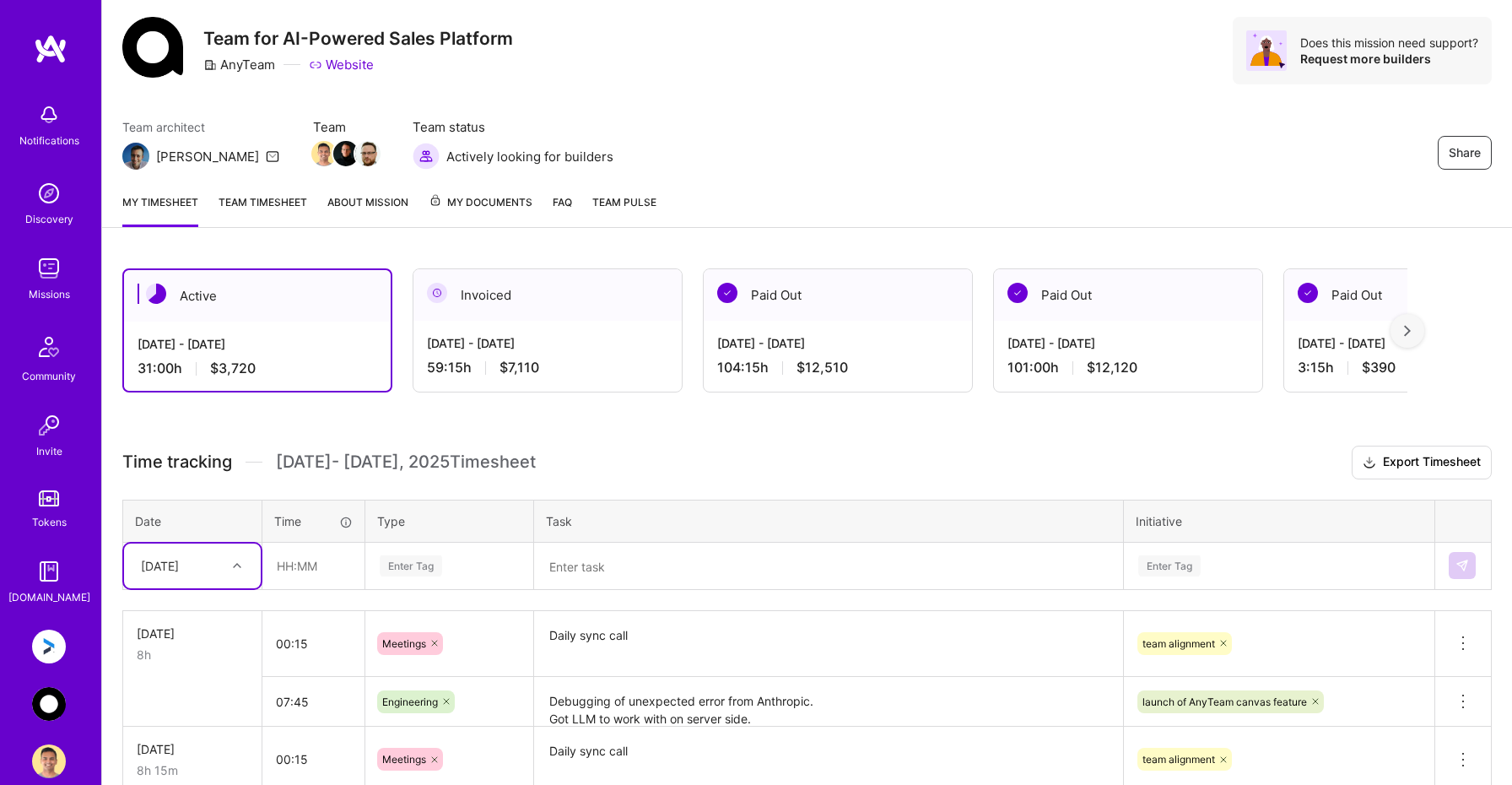
scroll to position [0, 0]
